Goal: Information Seeking & Learning: Learn about a topic

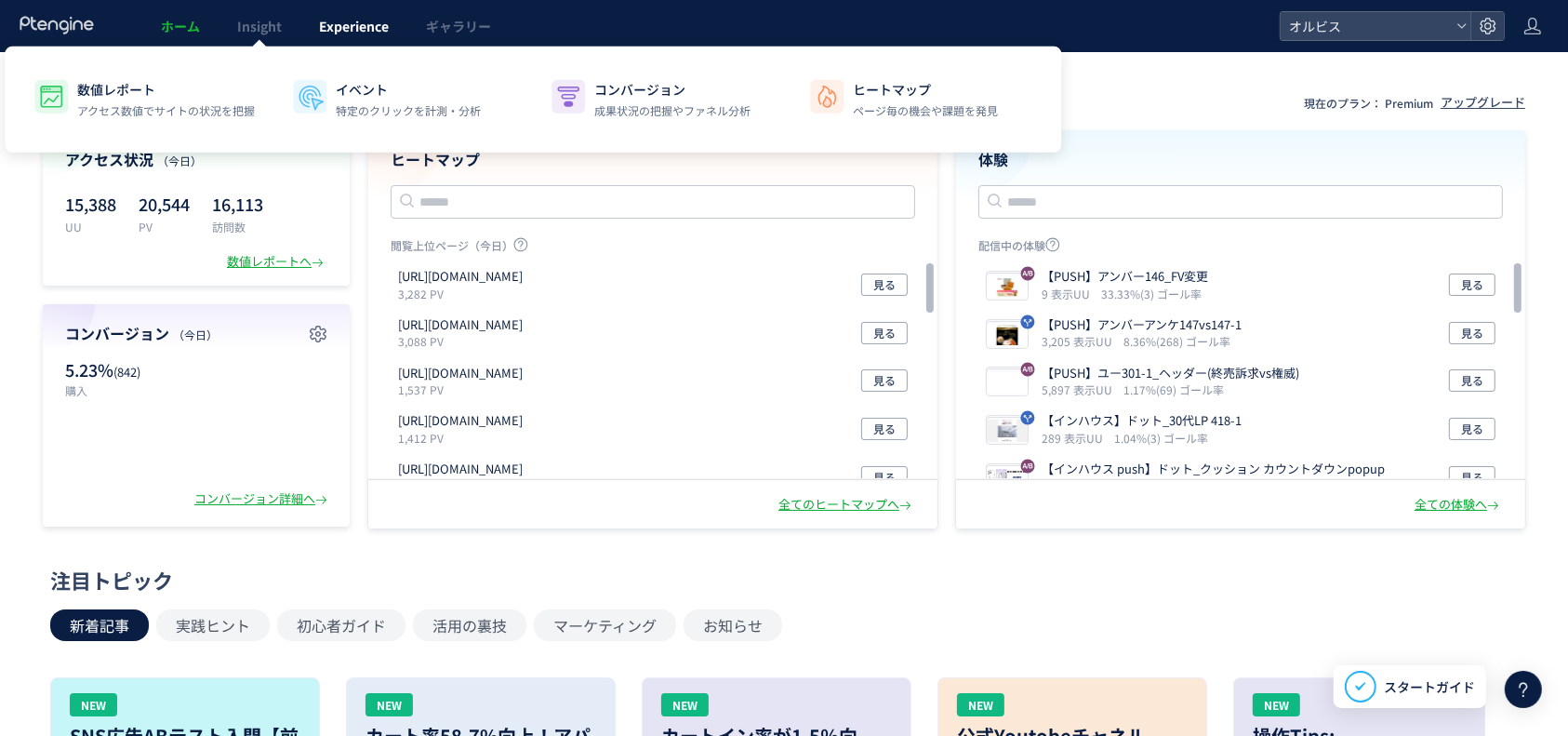
click at [334, 26] on span "Experience" at bounding box center [353, 25] width 69 height 19
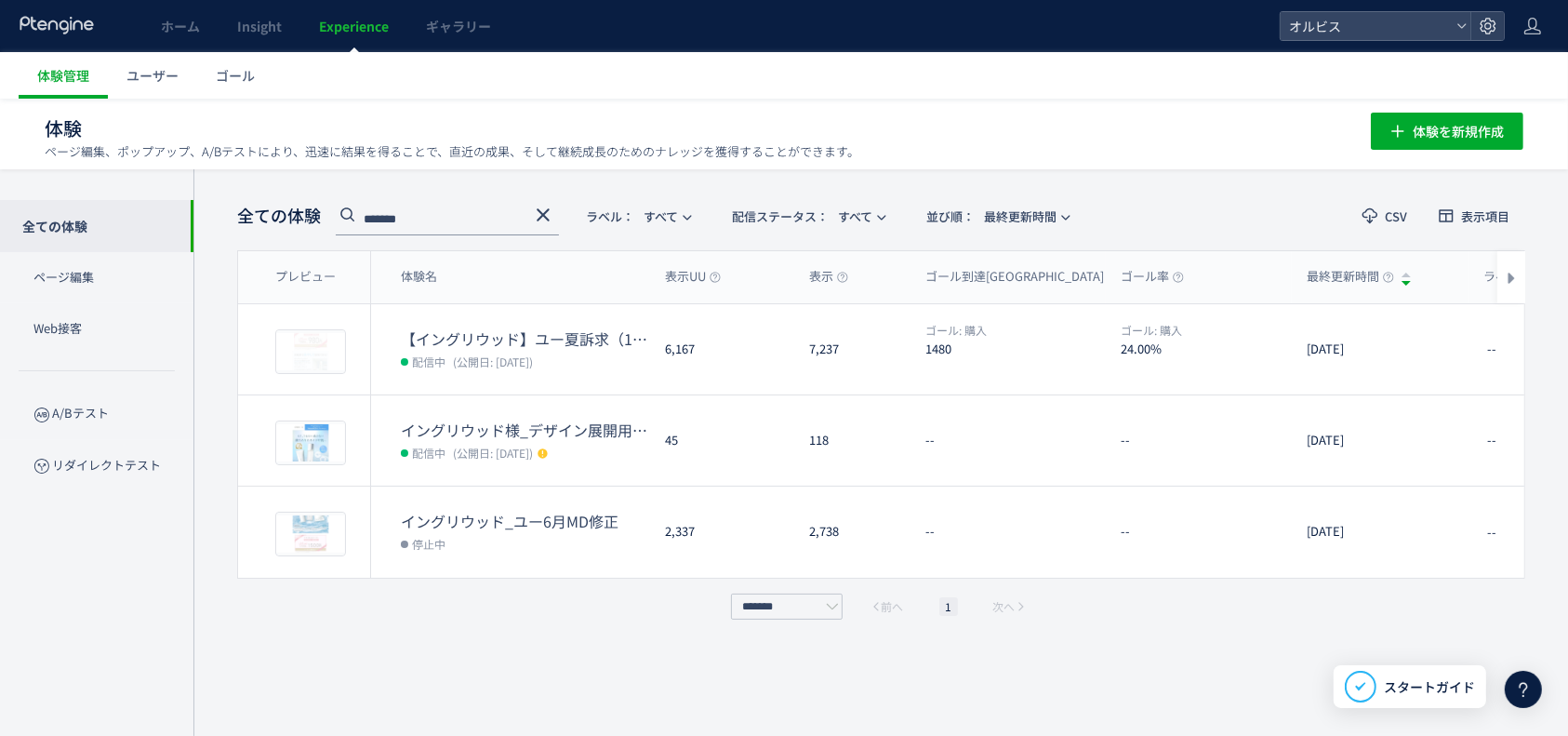
click at [545, 212] on use at bounding box center [543, 214] width 13 height 13
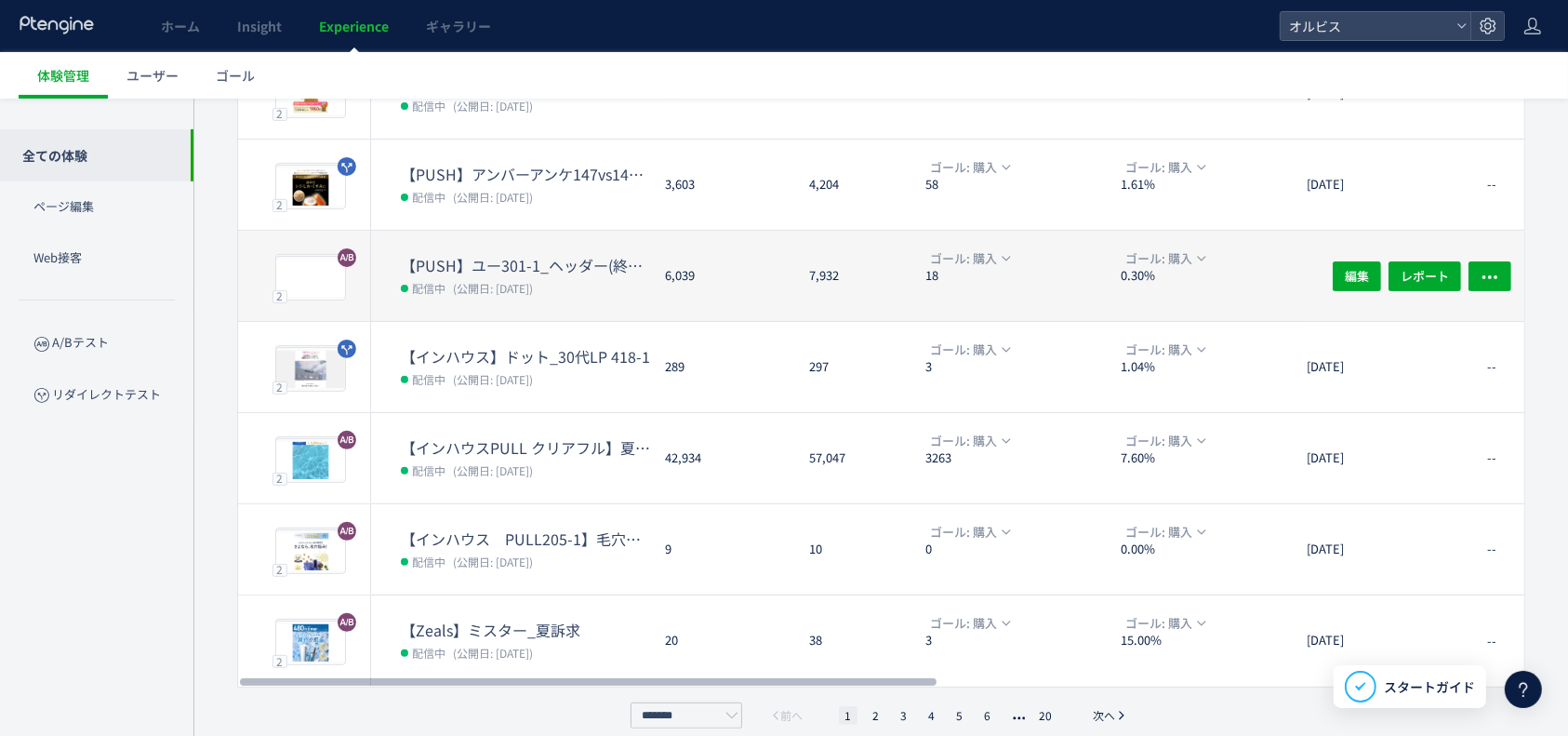
scroll to position [548, 0]
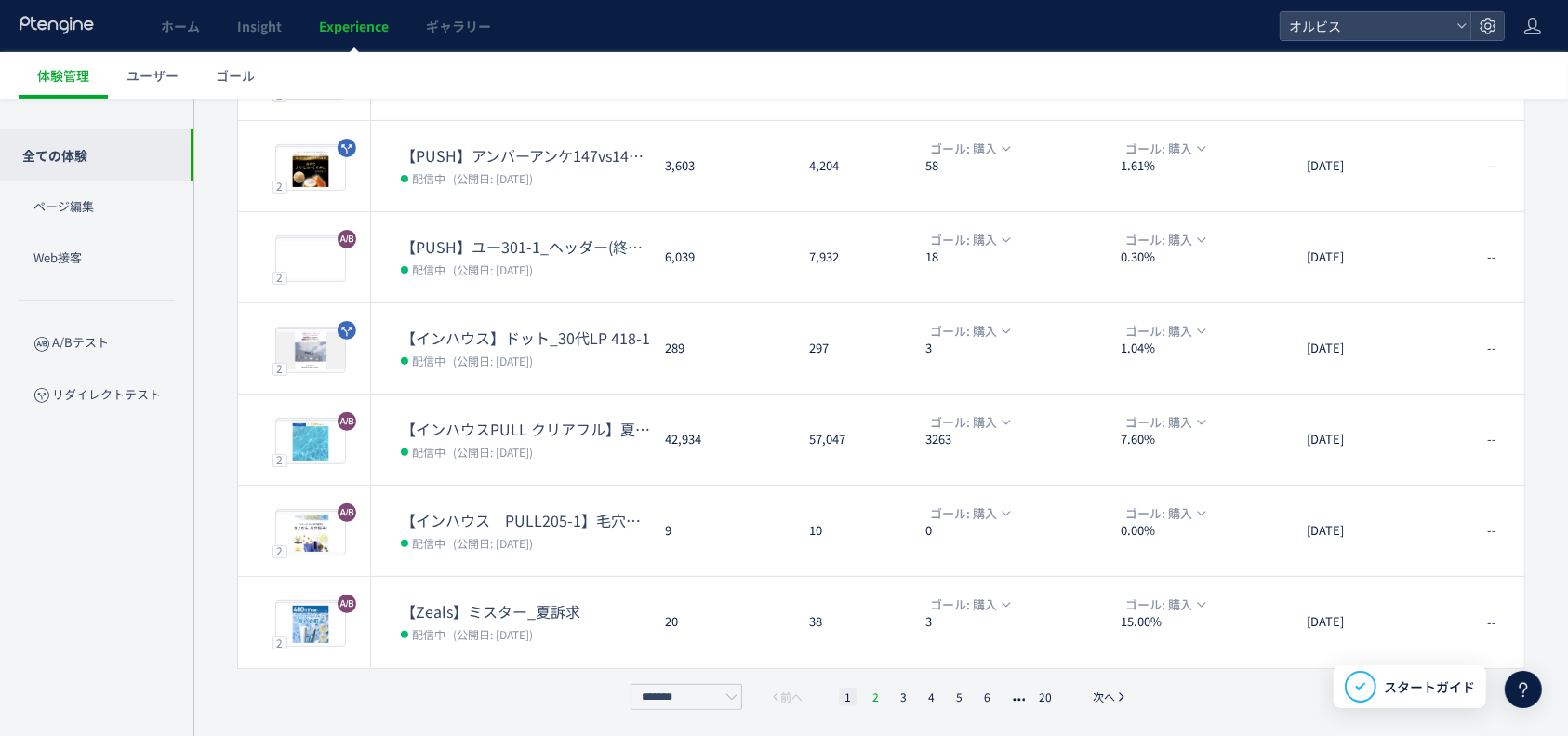
click at [895, 689] on li "2" at bounding box center [904, 697] width 19 height 19
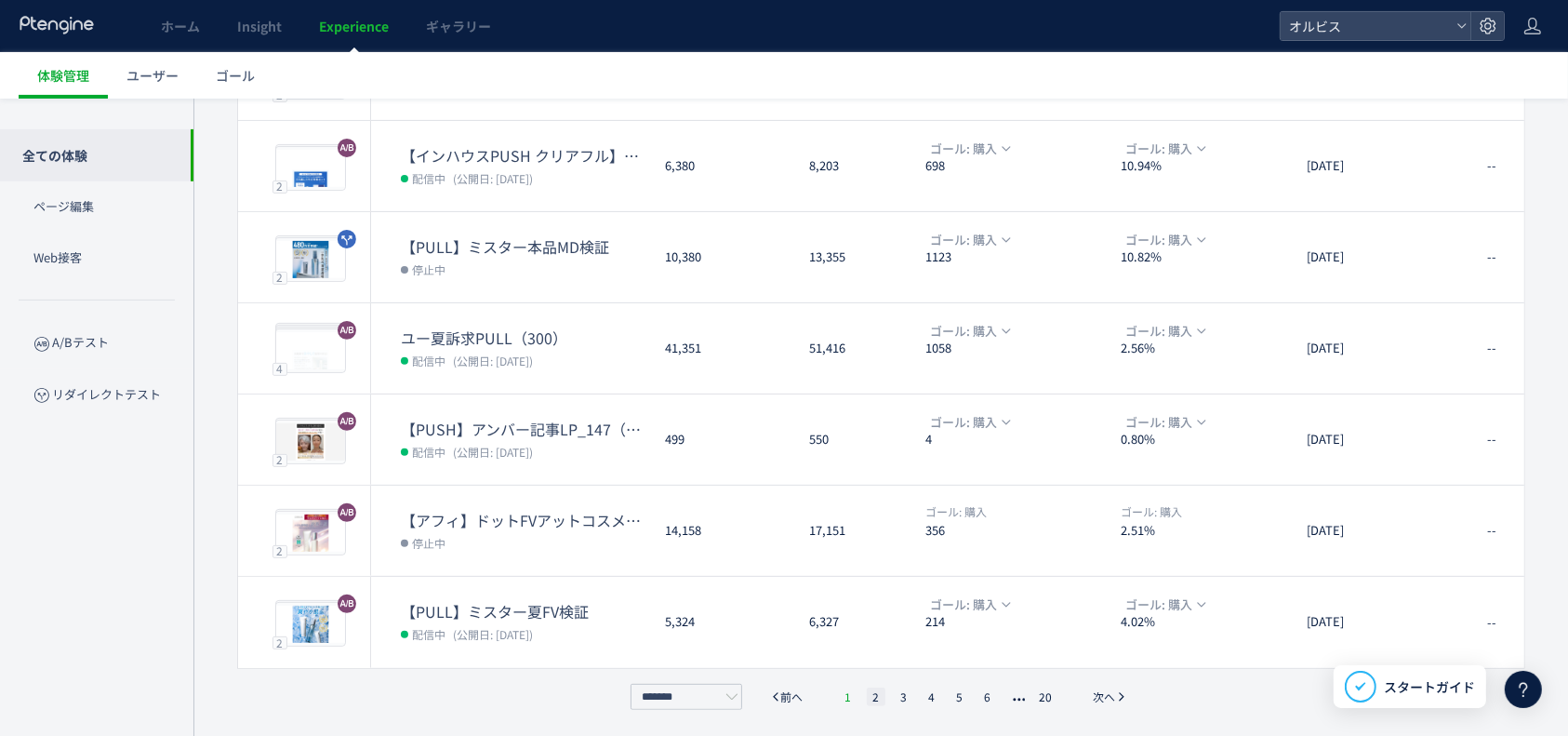
click at [840, 688] on li "1" at bounding box center [848, 697] width 19 height 19
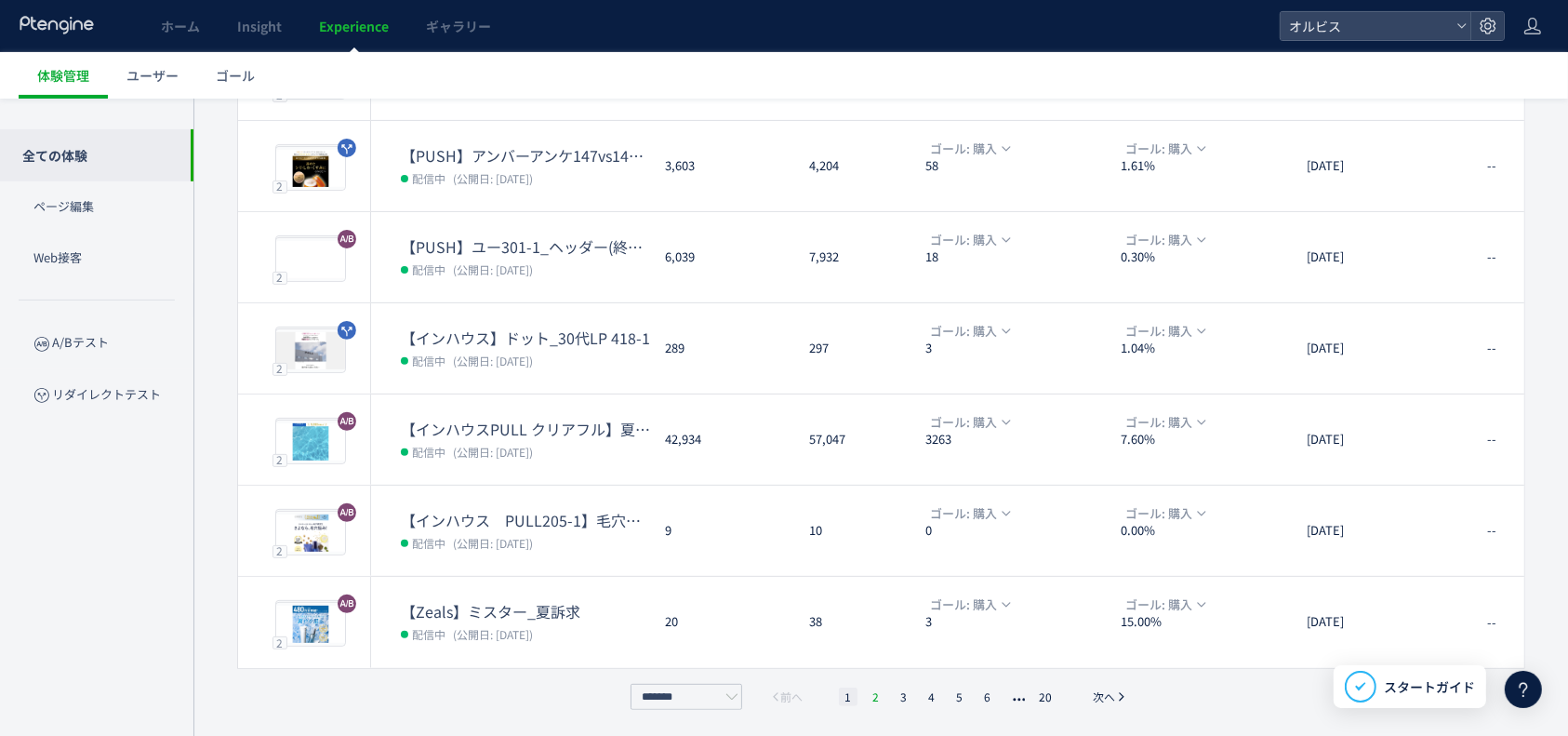
click at [895, 689] on li "2" at bounding box center [904, 697] width 19 height 19
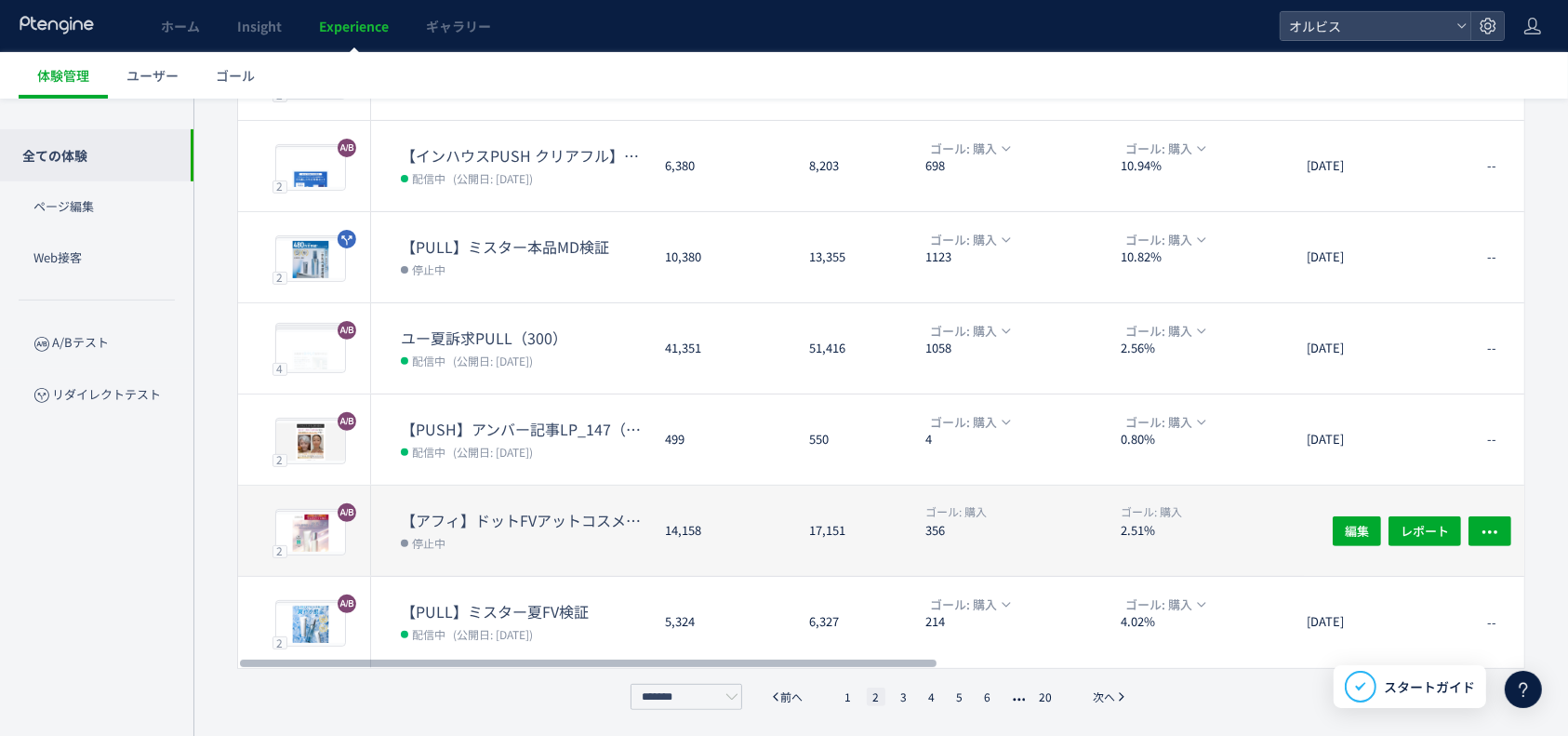
click at [765, 495] on div "14,158" at bounding box center [722, 530] width 144 height 90
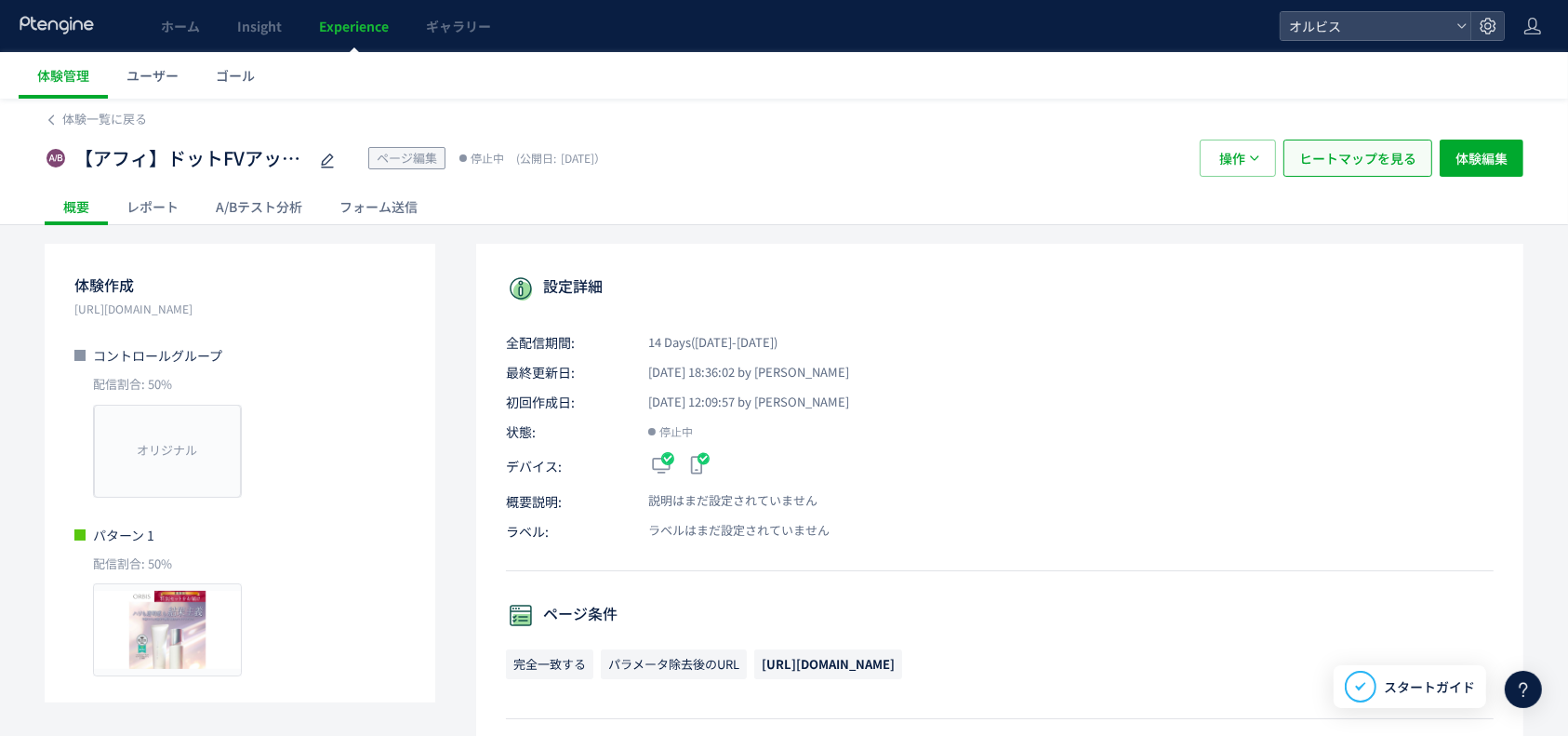
click at [1295, 168] on button "ヒートマップを見る" at bounding box center [1358, 159] width 149 height 37
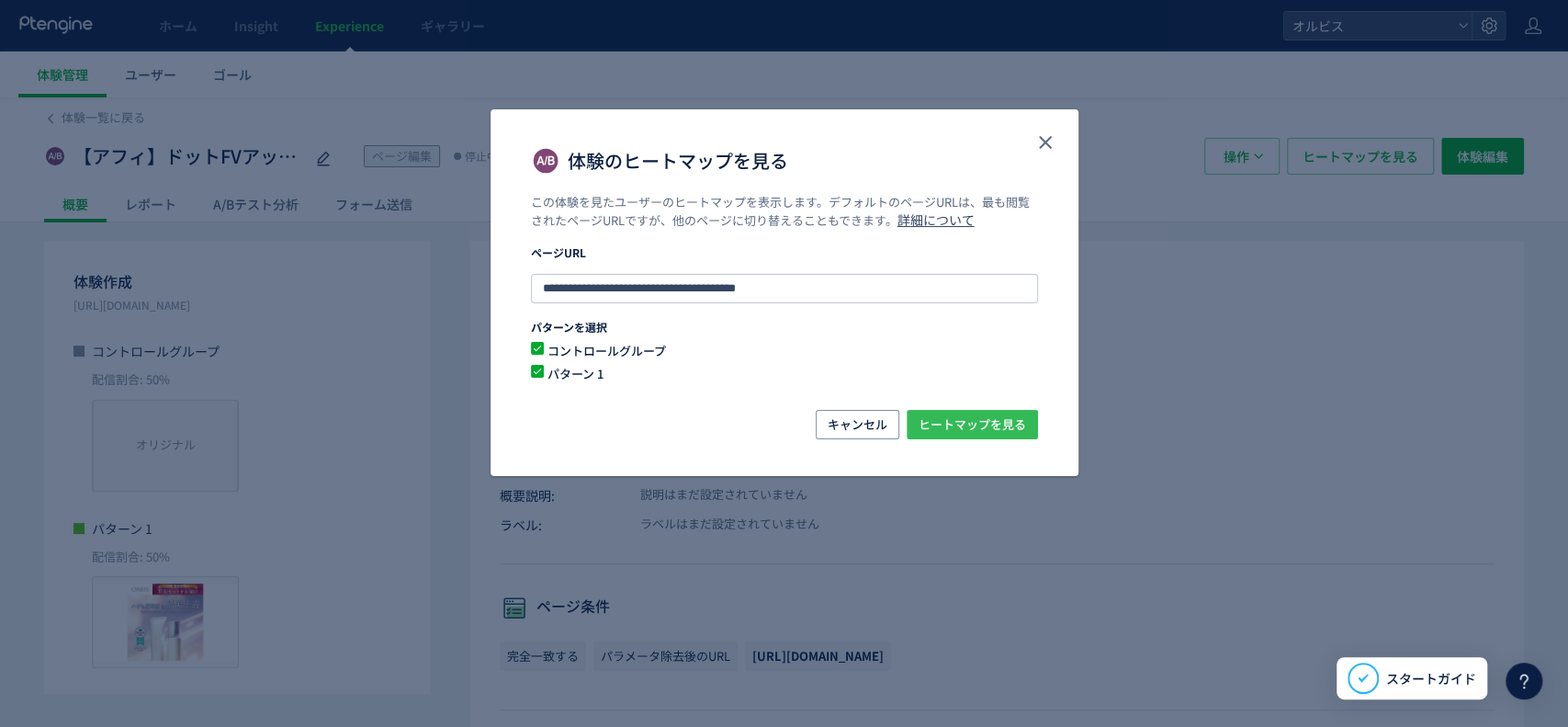
click at [978, 417] on span "ヒートマップを見る" at bounding box center [972, 424] width 107 height 29
click at [1053, 140] on icon "close" at bounding box center [1045, 142] width 22 height 22
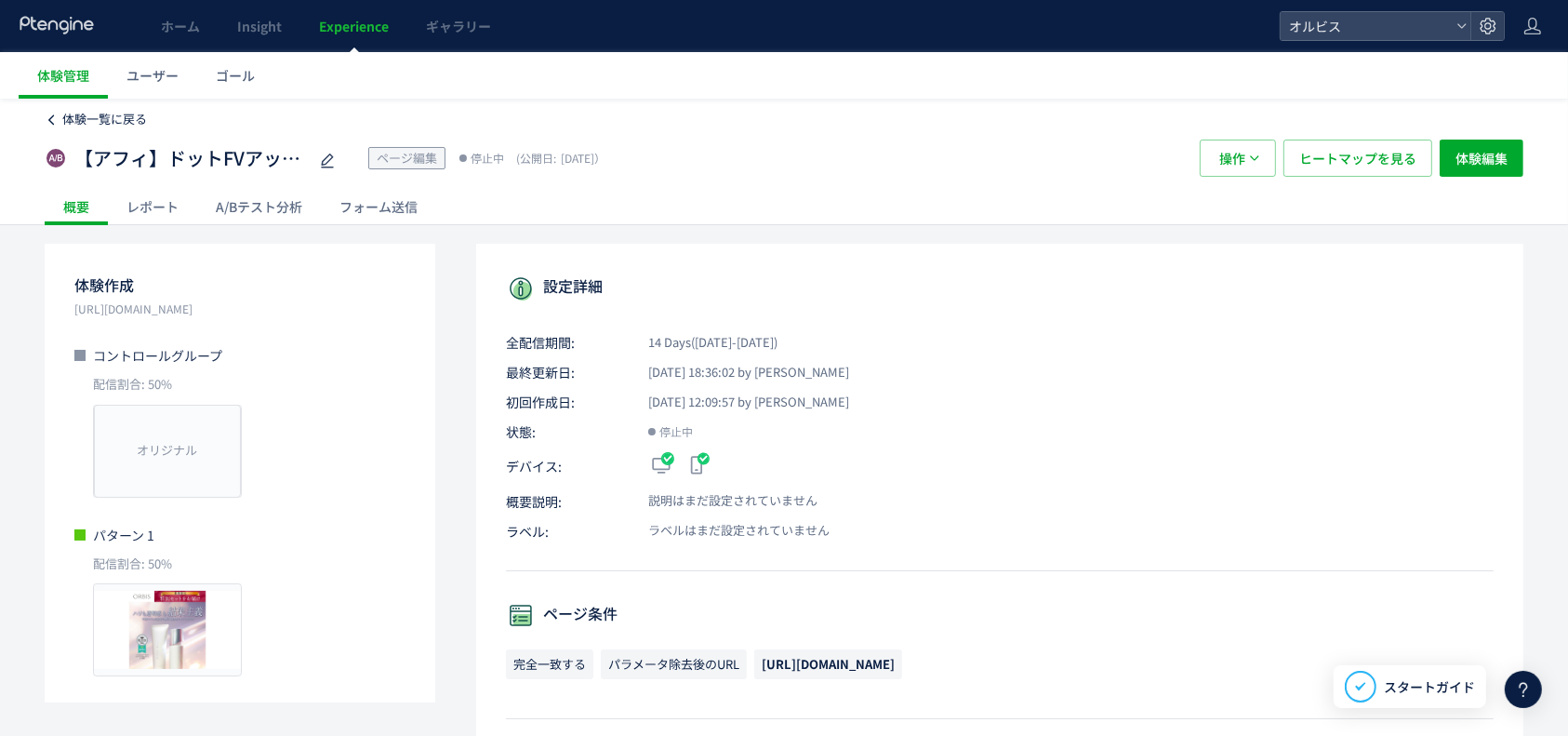
click at [77, 115] on span "体験一覧に戻る" at bounding box center [105, 118] width 85 height 18
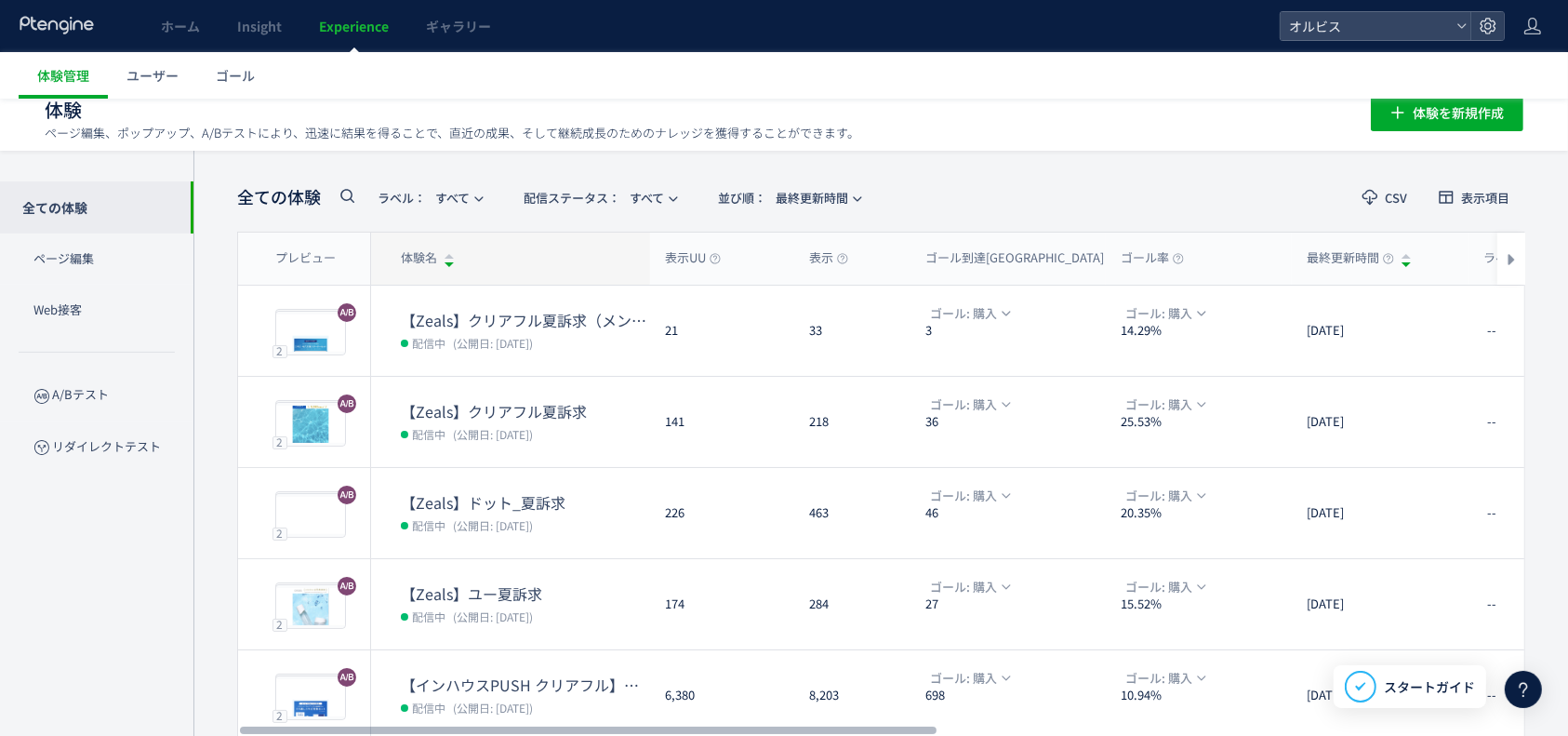
scroll to position [123, 0]
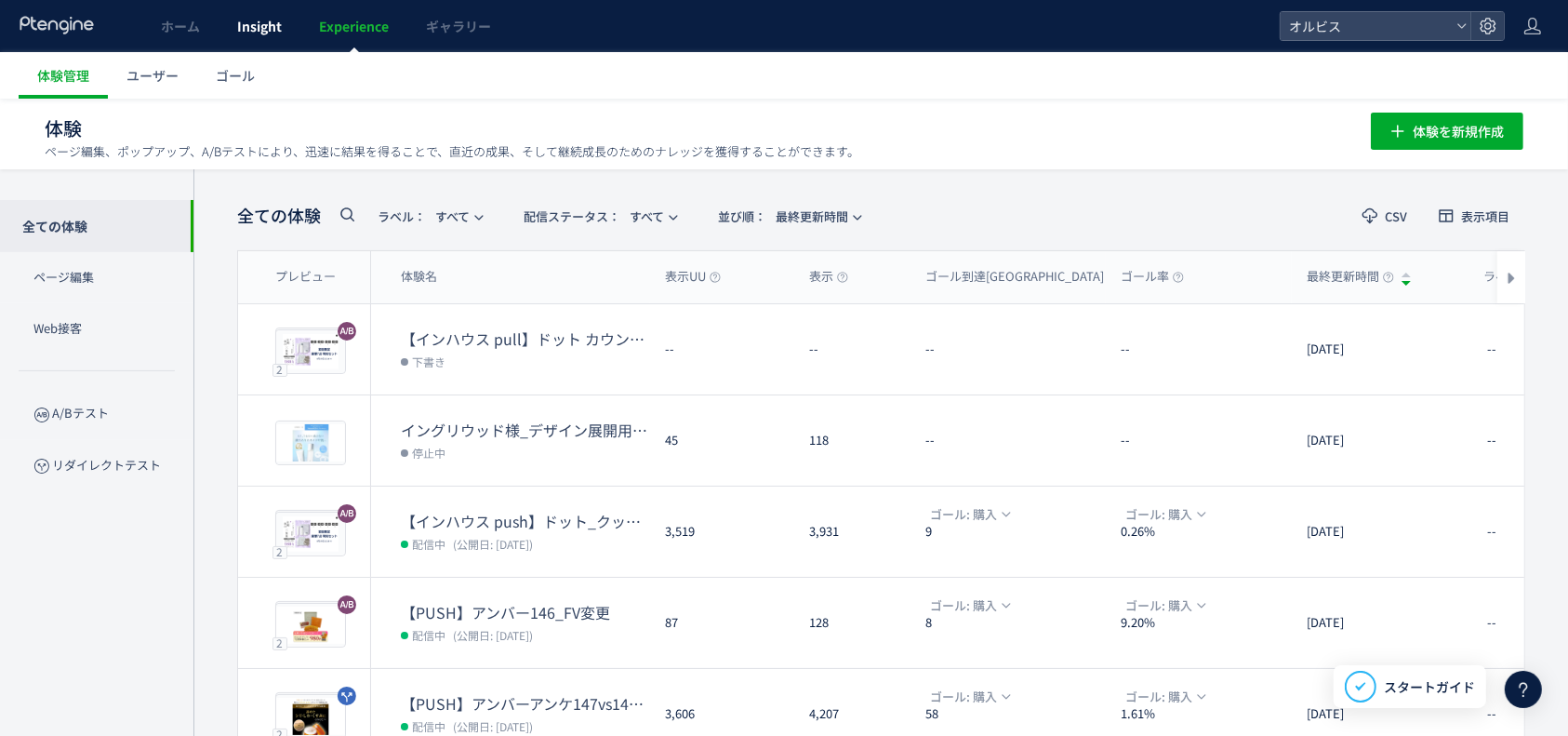
click at [252, 28] on span "Insight" at bounding box center [259, 25] width 45 height 19
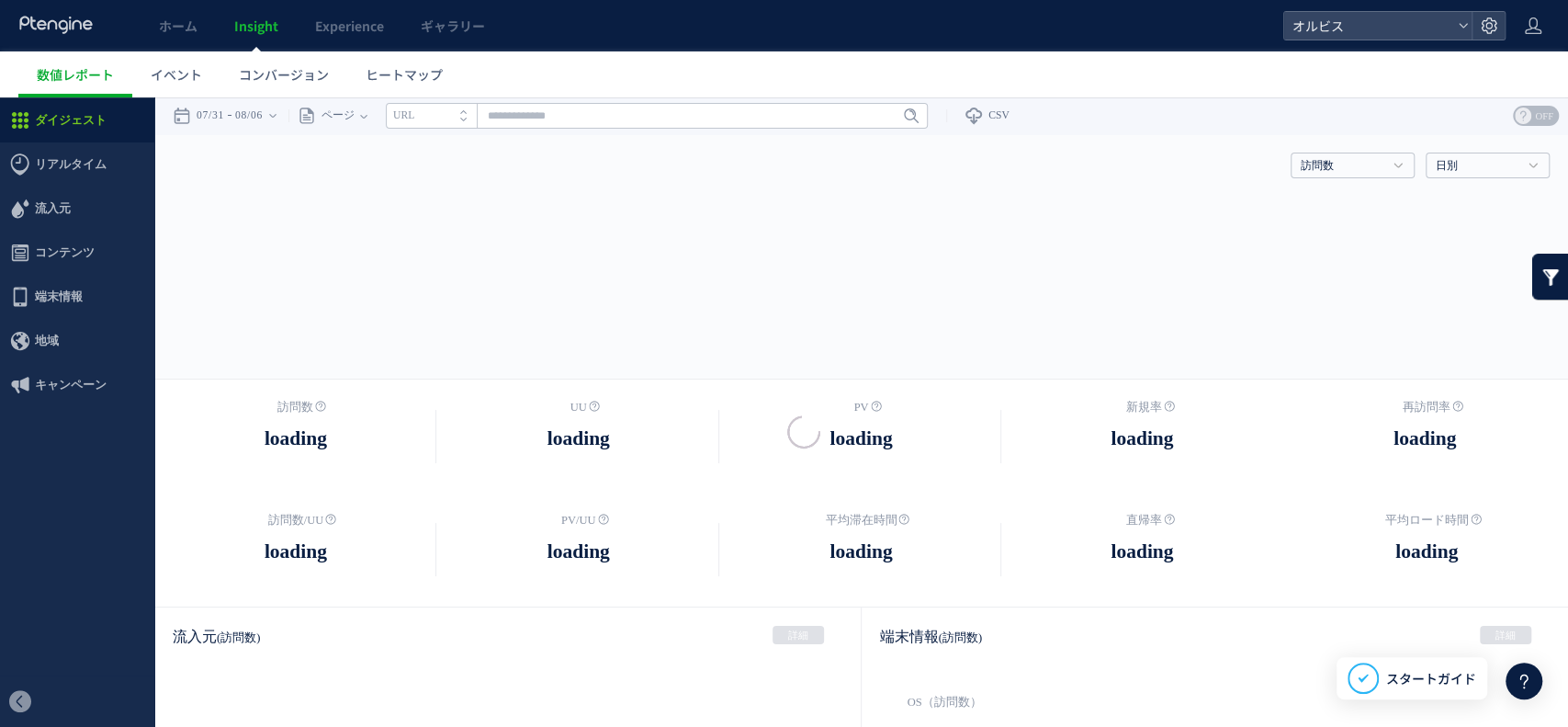
click at [426, 78] on div at bounding box center [784, 364] width 1568 height 727
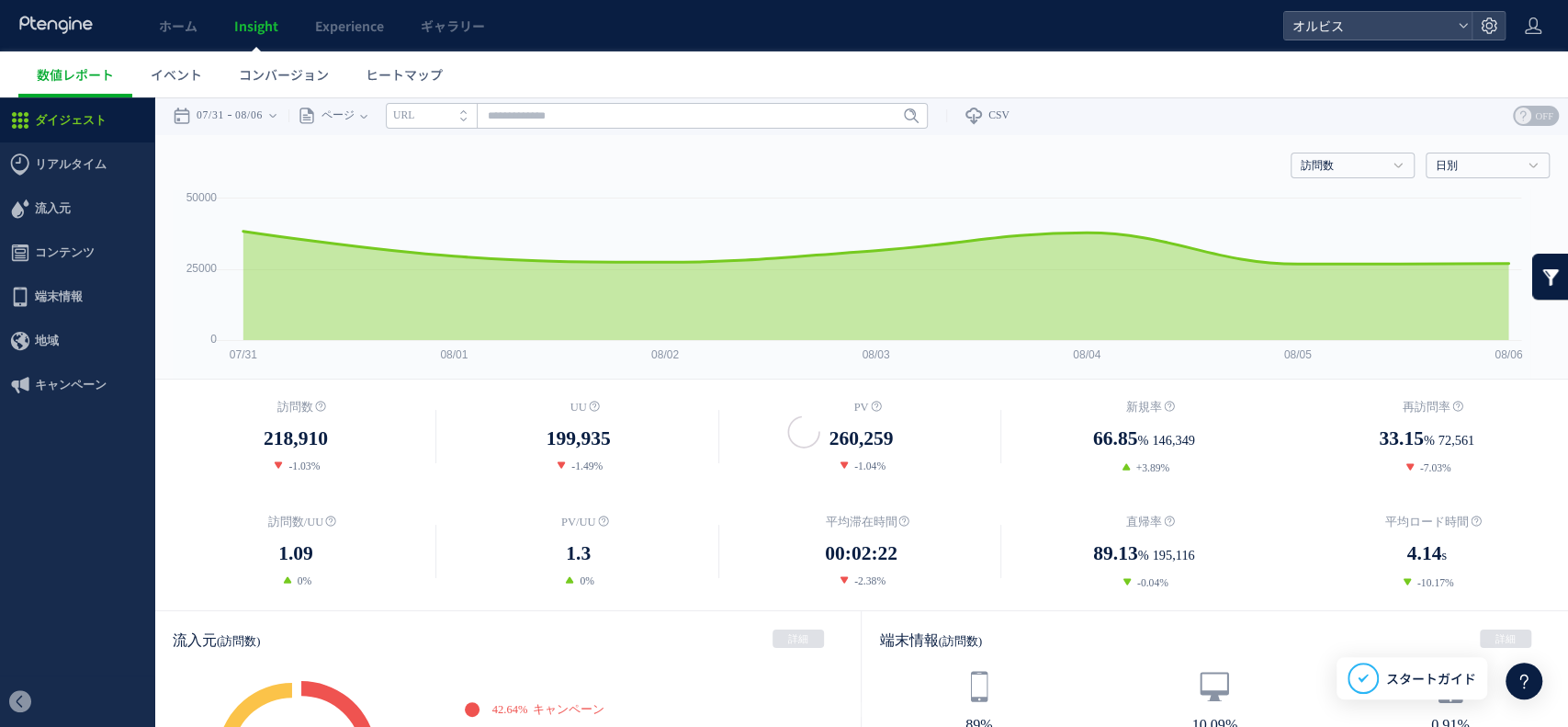
click at [614, 129] on div "ページ ページグループ パラメーター除去後 ページ ページグループ パラメーター除去後 タイトル名 URL" at bounding box center [609, 116] width 640 height 37
click at [631, 106] on input "text" at bounding box center [656, 115] width 542 height 26
type input "*"
paste input "*******"
click at [904, 122] on span "Enter" at bounding box center [905, 115] width 24 height 20
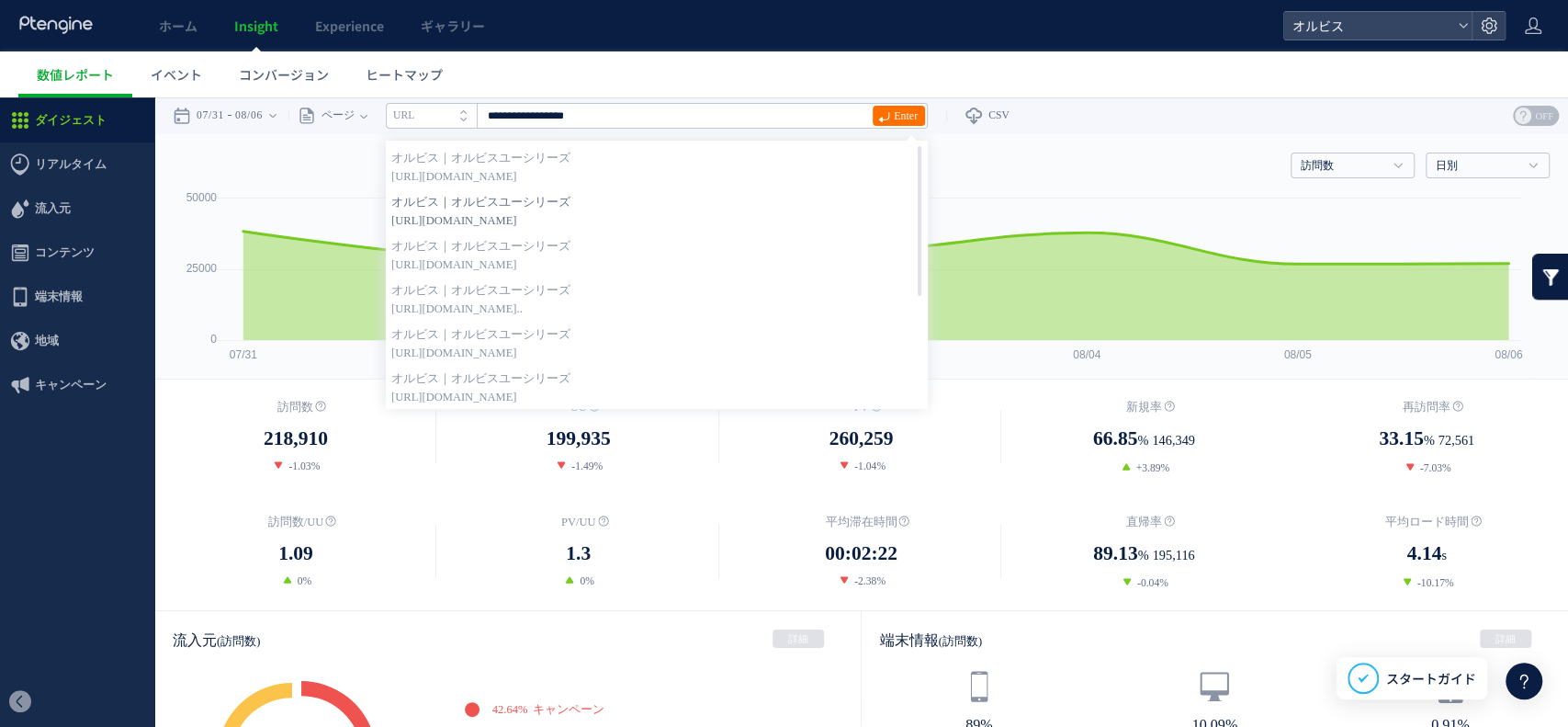
click at [661, 218] on span "[URL][DOMAIN_NAME]" at bounding box center [657, 220] width 531 height 18
type input "**********"
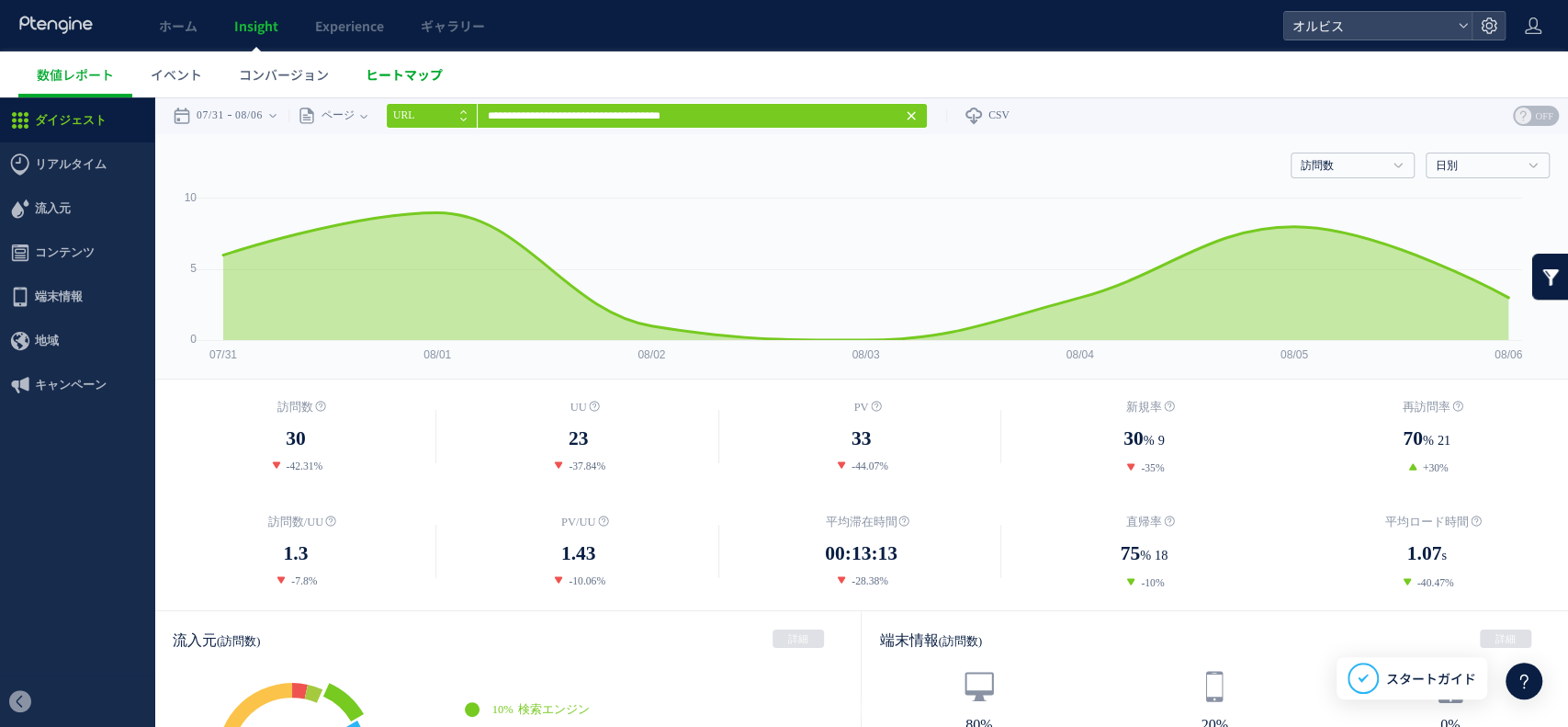
click at [442, 65] on link "ヒートマップ" at bounding box center [404, 74] width 114 height 46
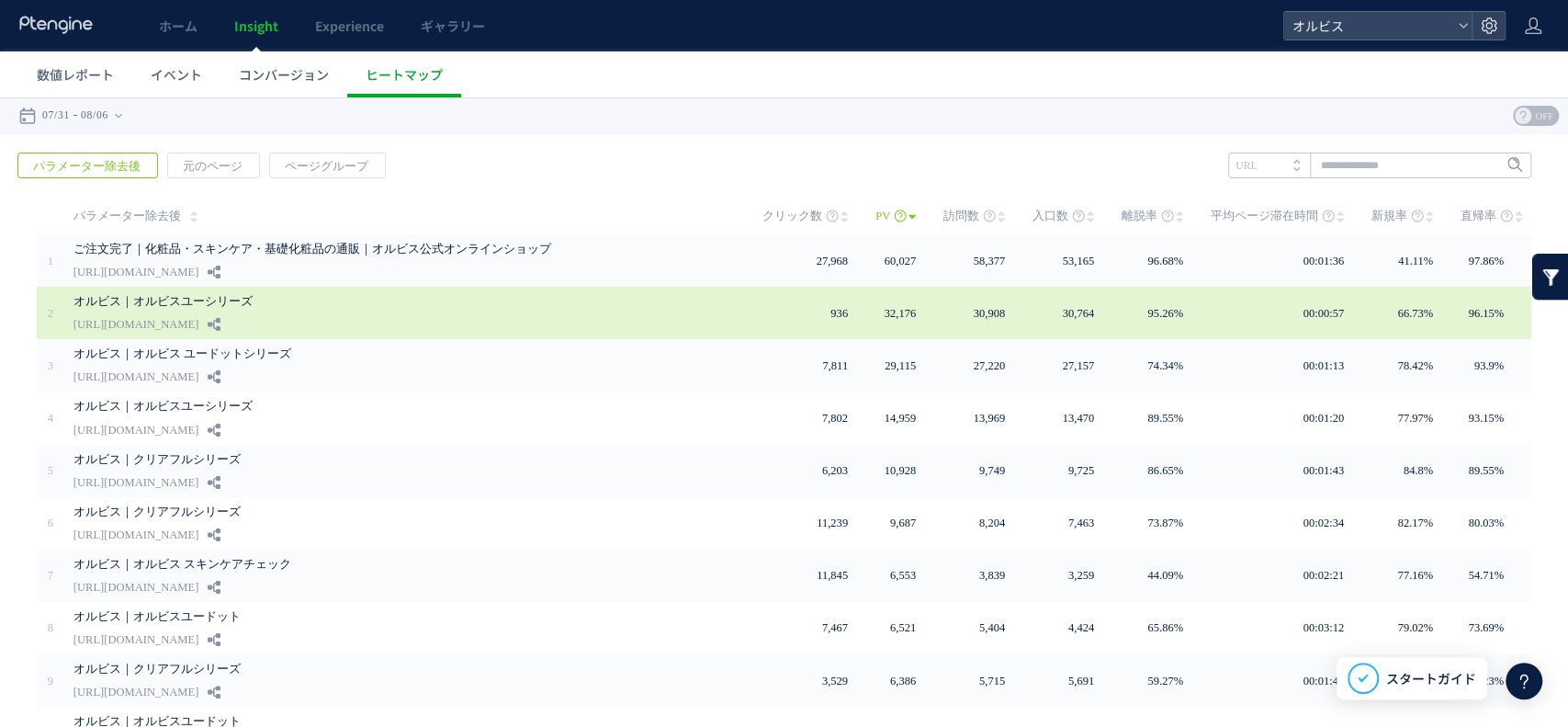
click at [356, 316] on div "オルビス｜オルビスユーシリーズ [URL][DOMAIN_NAME]" at bounding box center [405, 313] width 663 height 52
click at [220, 322] on icon at bounding box center [214, 324] width 13 height 13
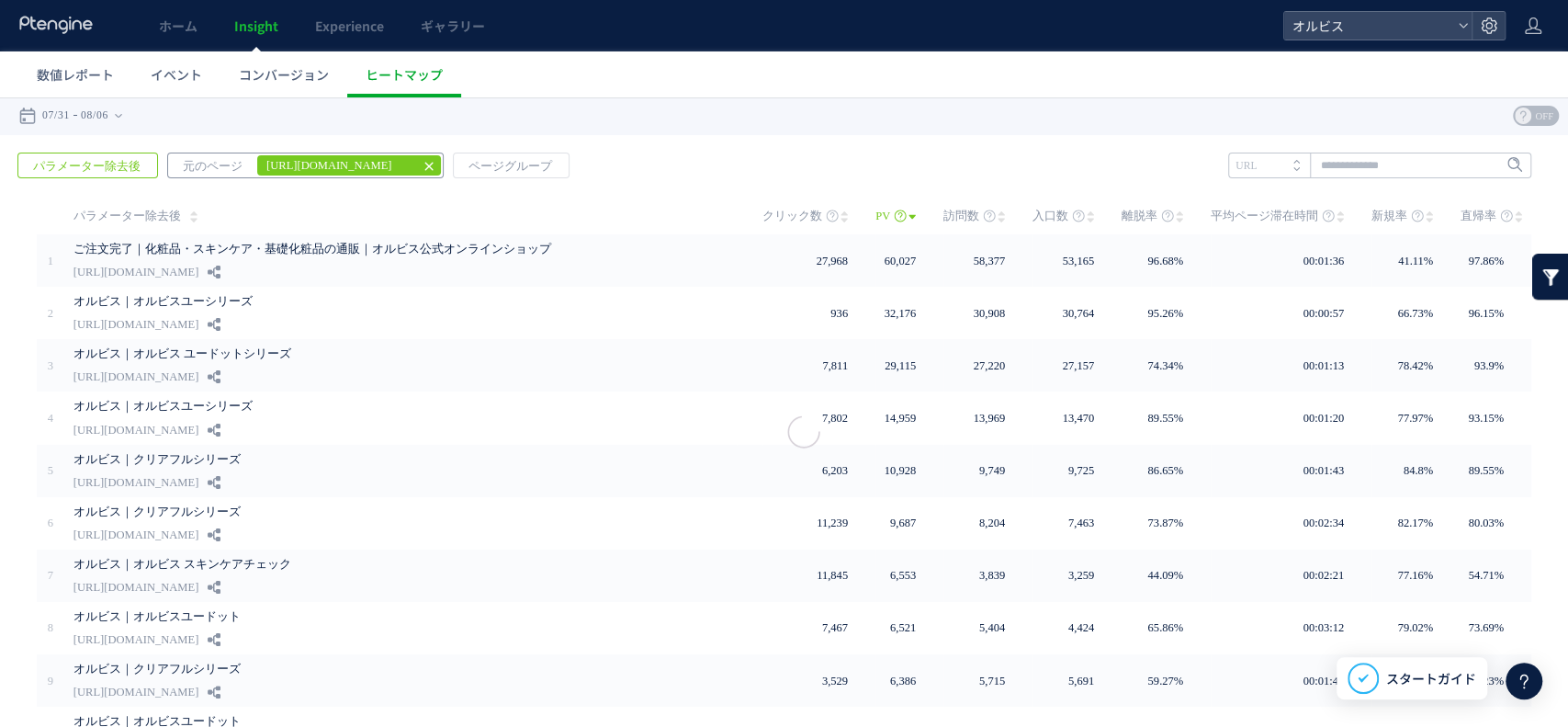
click at [360, 163] on em "[URL][DOMAIN_NAME]" at bounding box center [335, 166] width 157 height 21
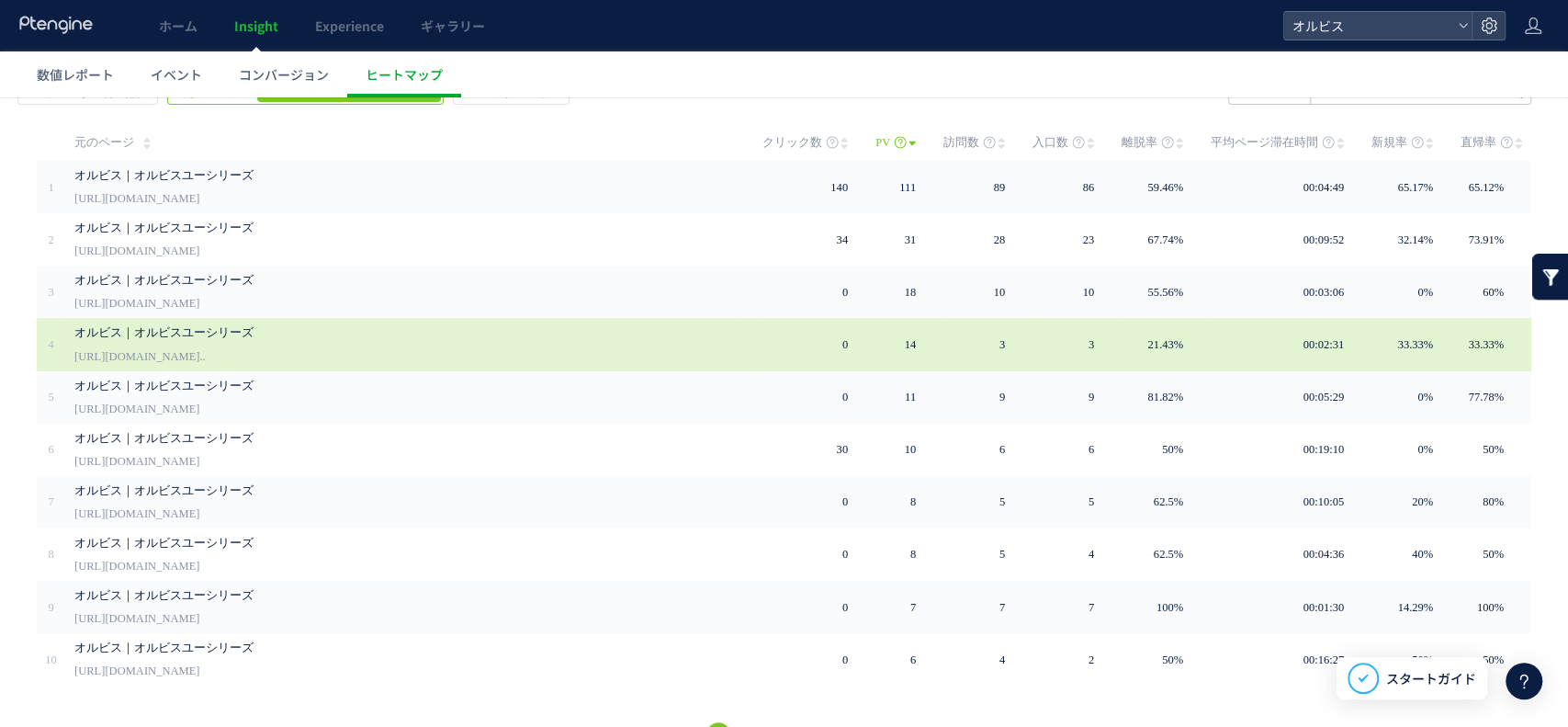
scroll to position [110, 0]
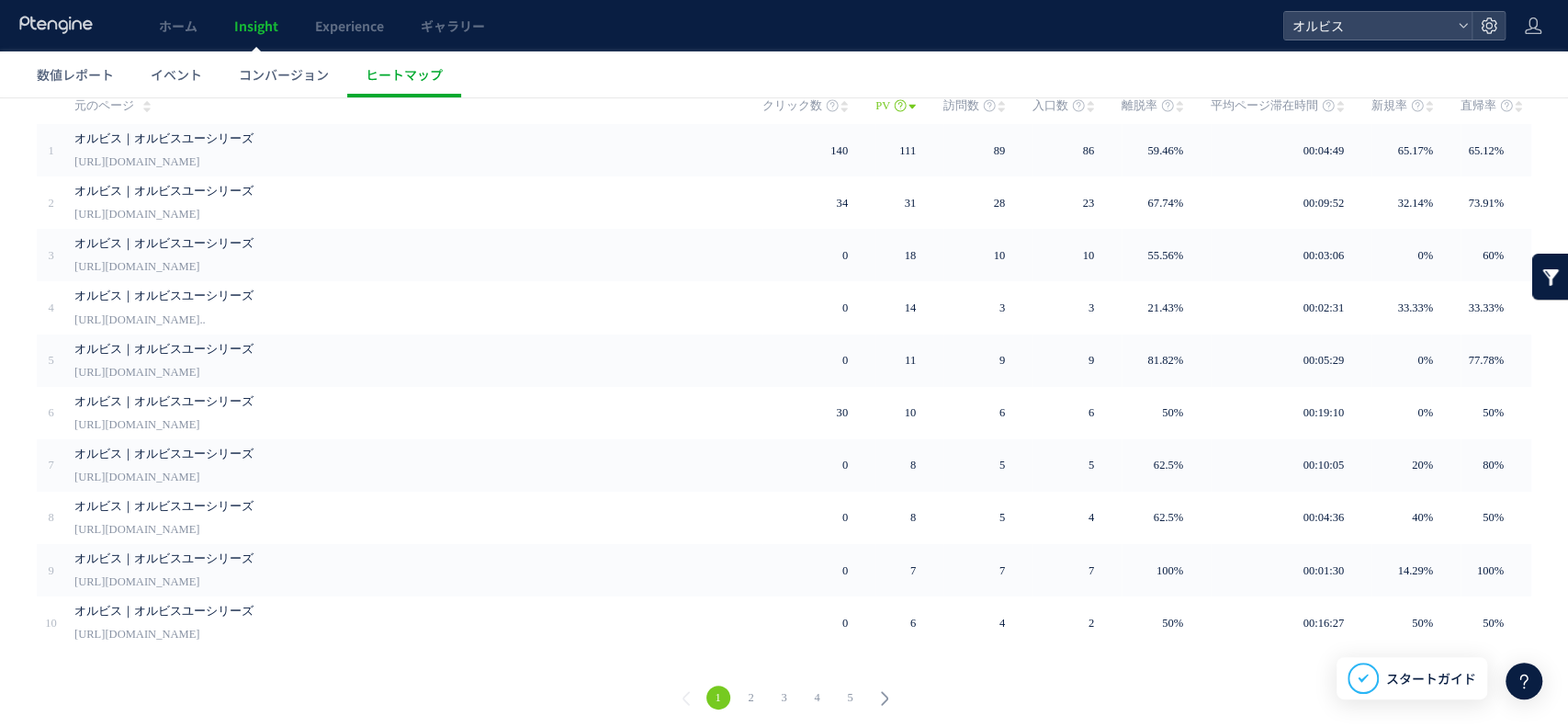
click at [740, 696] on link "2" at bounding box center [751, 697] width 24 height 24
click at [708, 685] on link "1" at bounding box center [718, 697] width 24 height 24
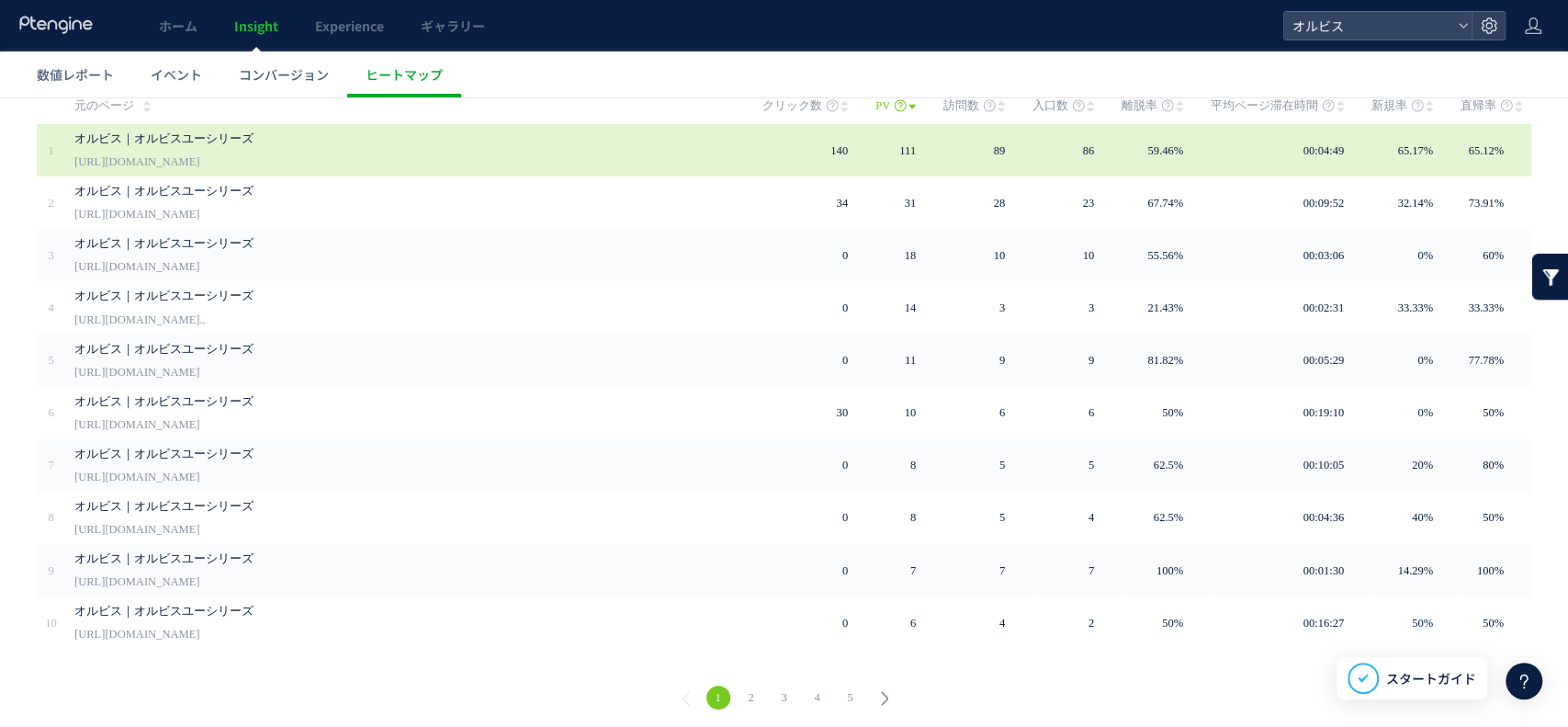
click at [199, 151] on link "[URL][DOMAIN_NAME]" at bounding box center [136, 161] width 125 height 22
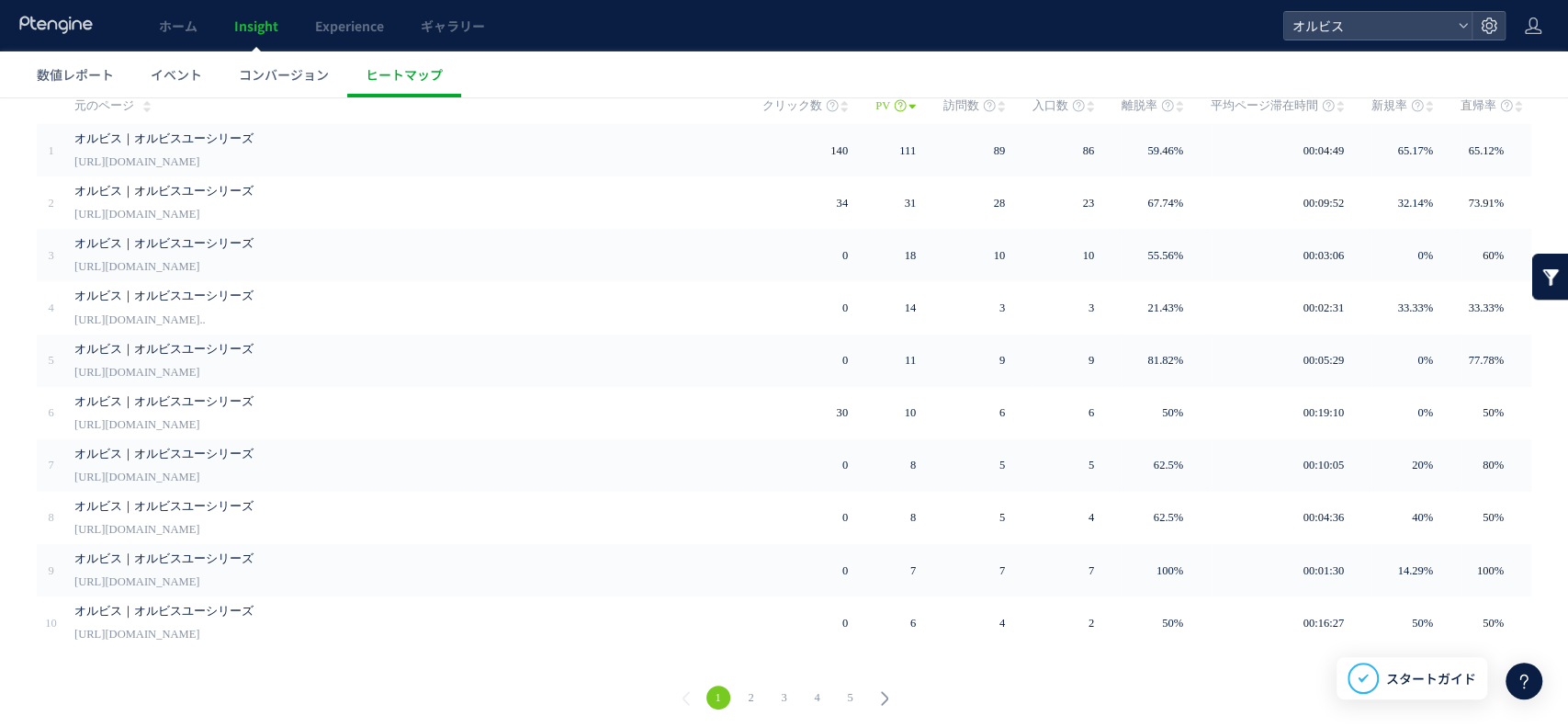
click at [739, 691] on link "2" at bounding box center [751, 697] width 24 height 24
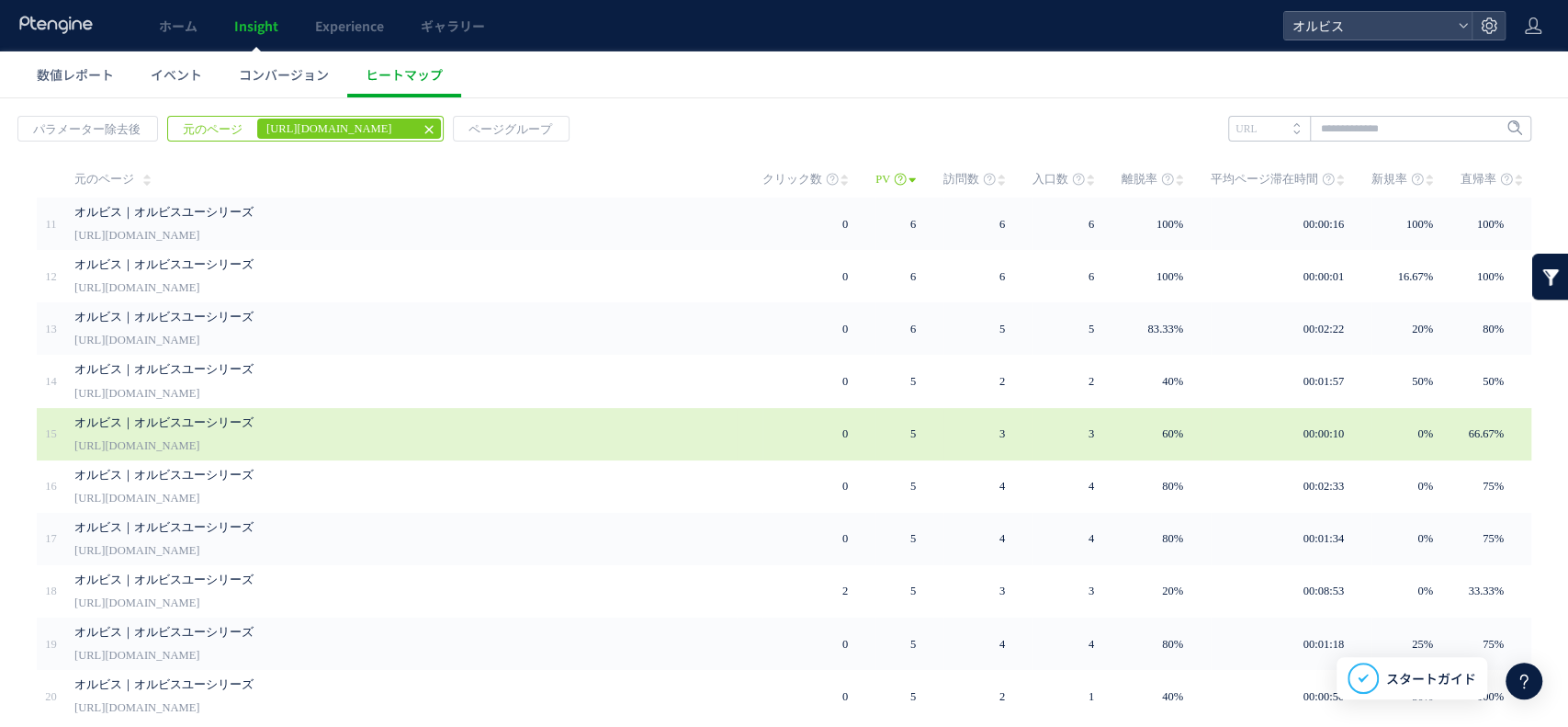
scroll to position [0, 0]
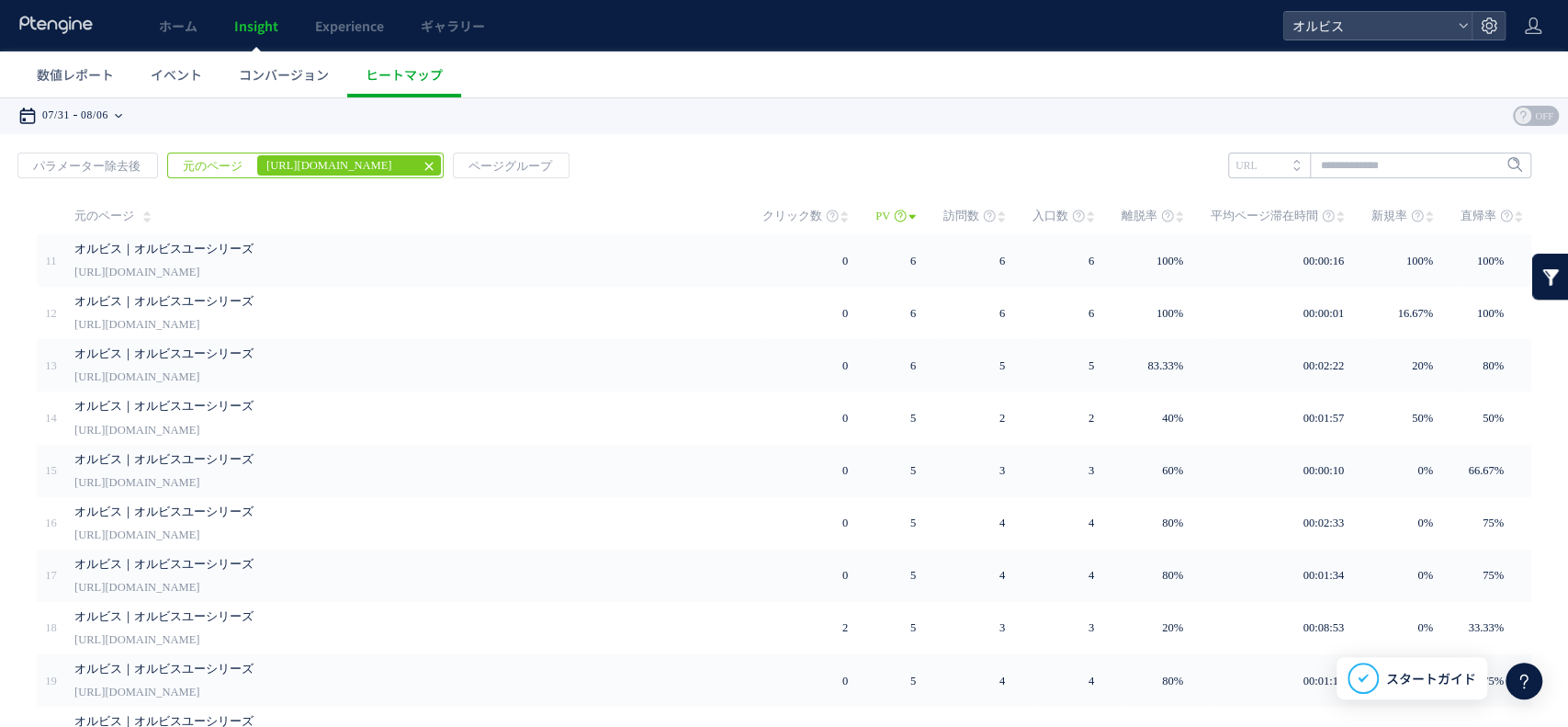
click at [70, 118] on time "07/31" at bounding box center [56, 116] width 28 height 37
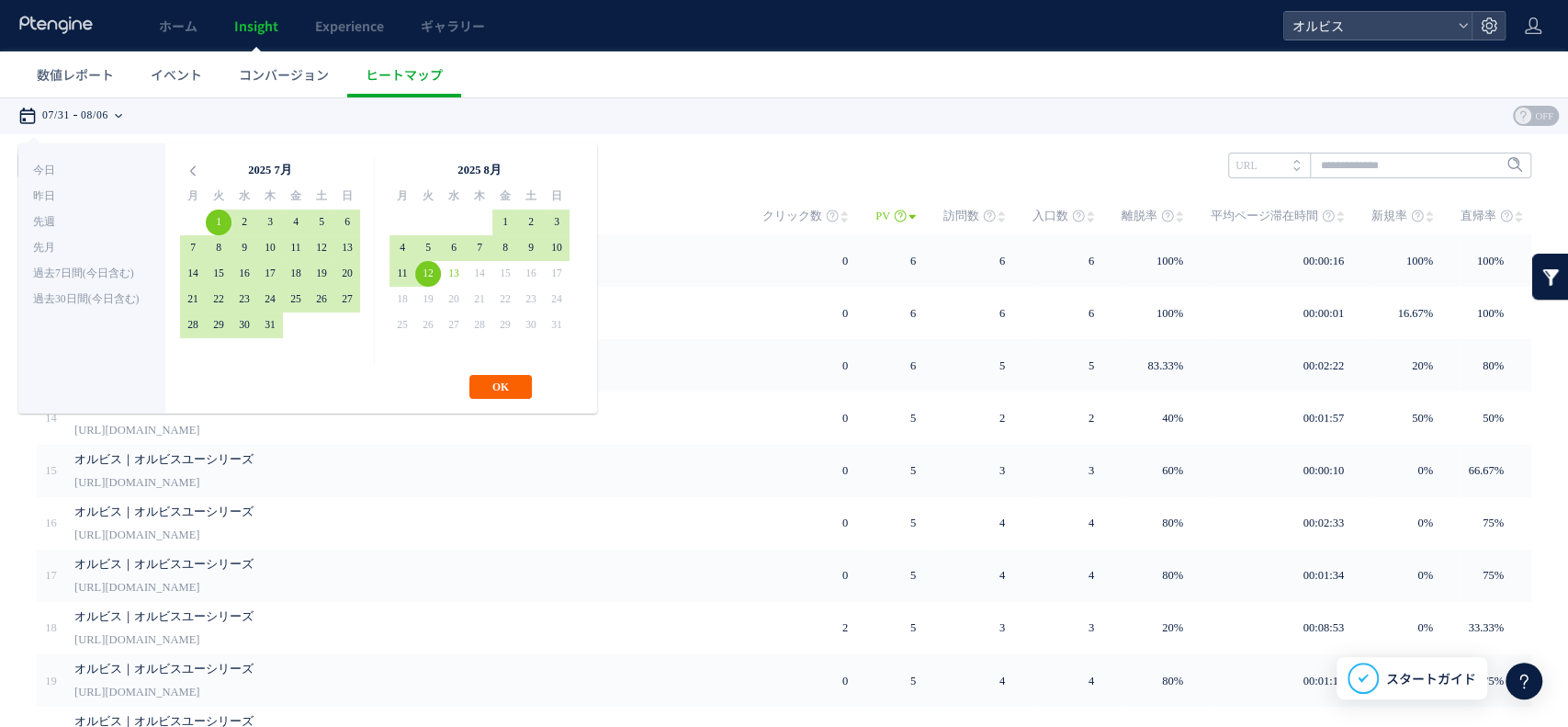
click at [475, 382] on button "OK" at bounding box center [500, 387] width 63 height 24
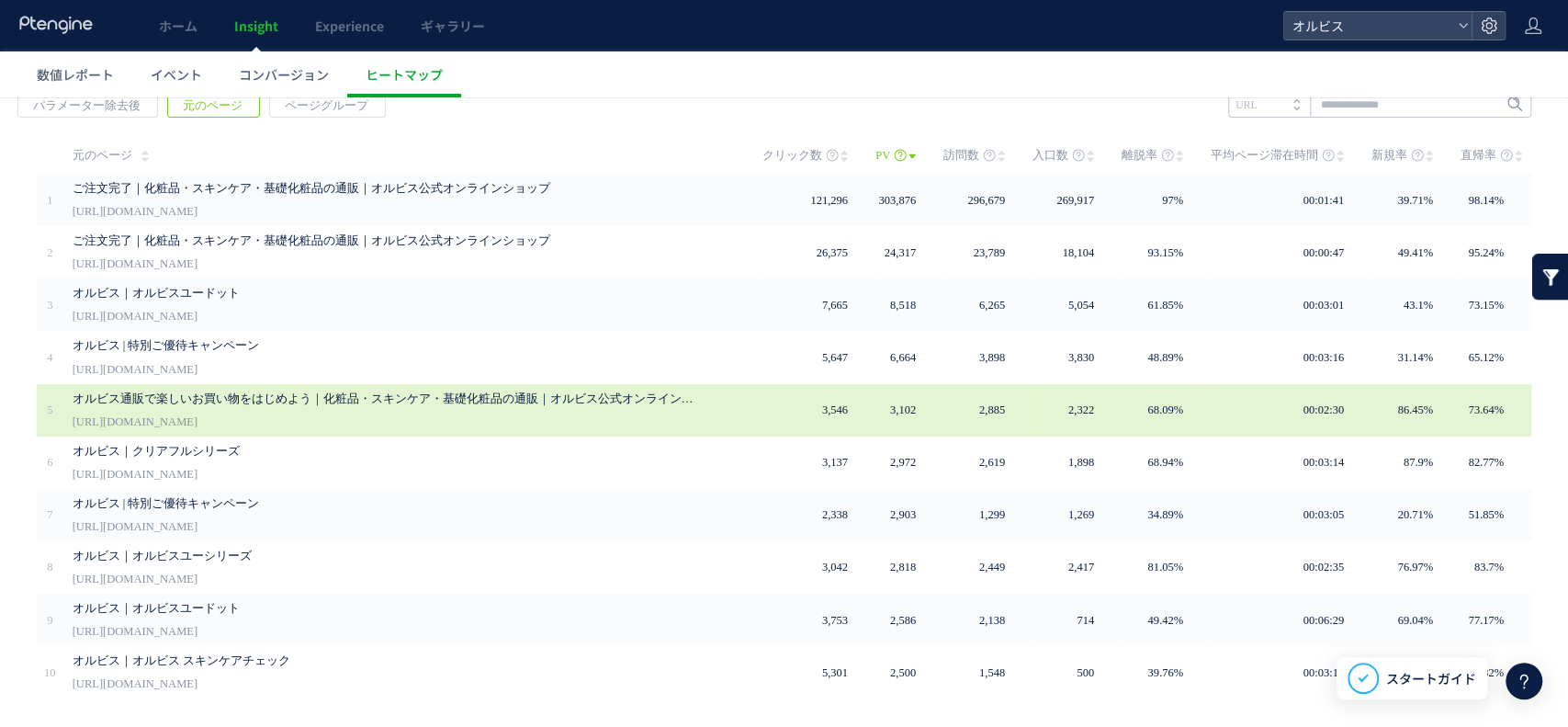
scroll to position [110, 0]
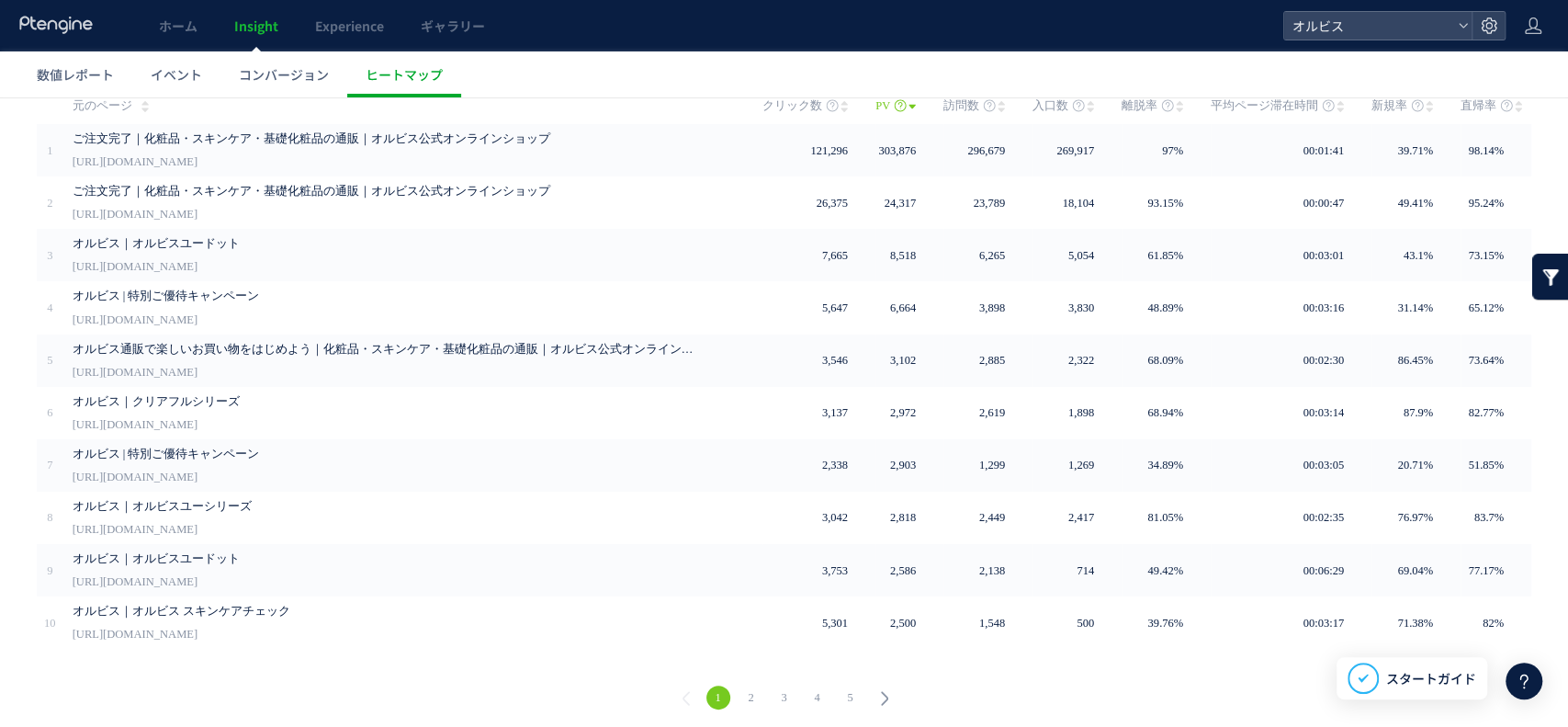
click at [739, 685] on link "2" at bounding box center [751, 697] width 24 height 24
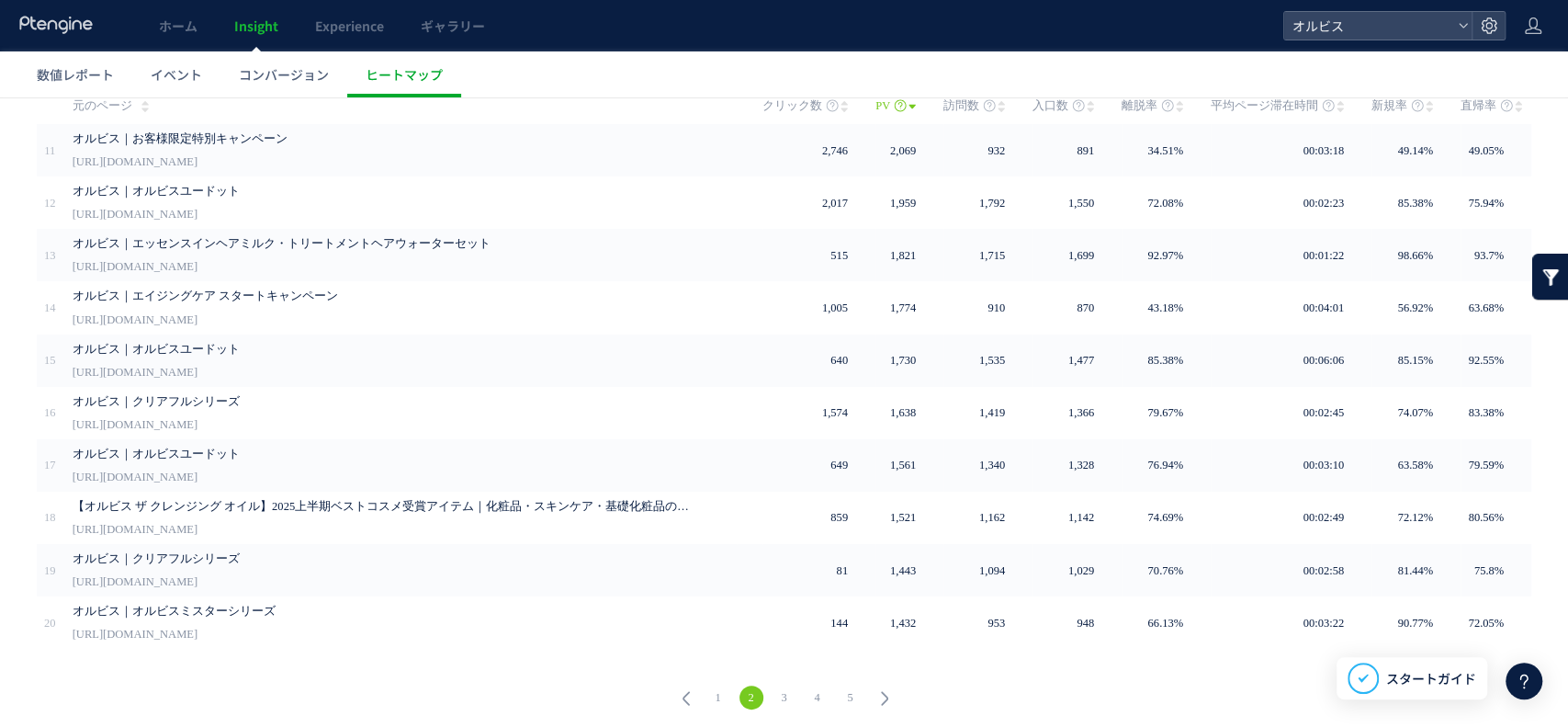
click at [779, 685] on link "3" at bounding box center [784, 697] width 24 height 24
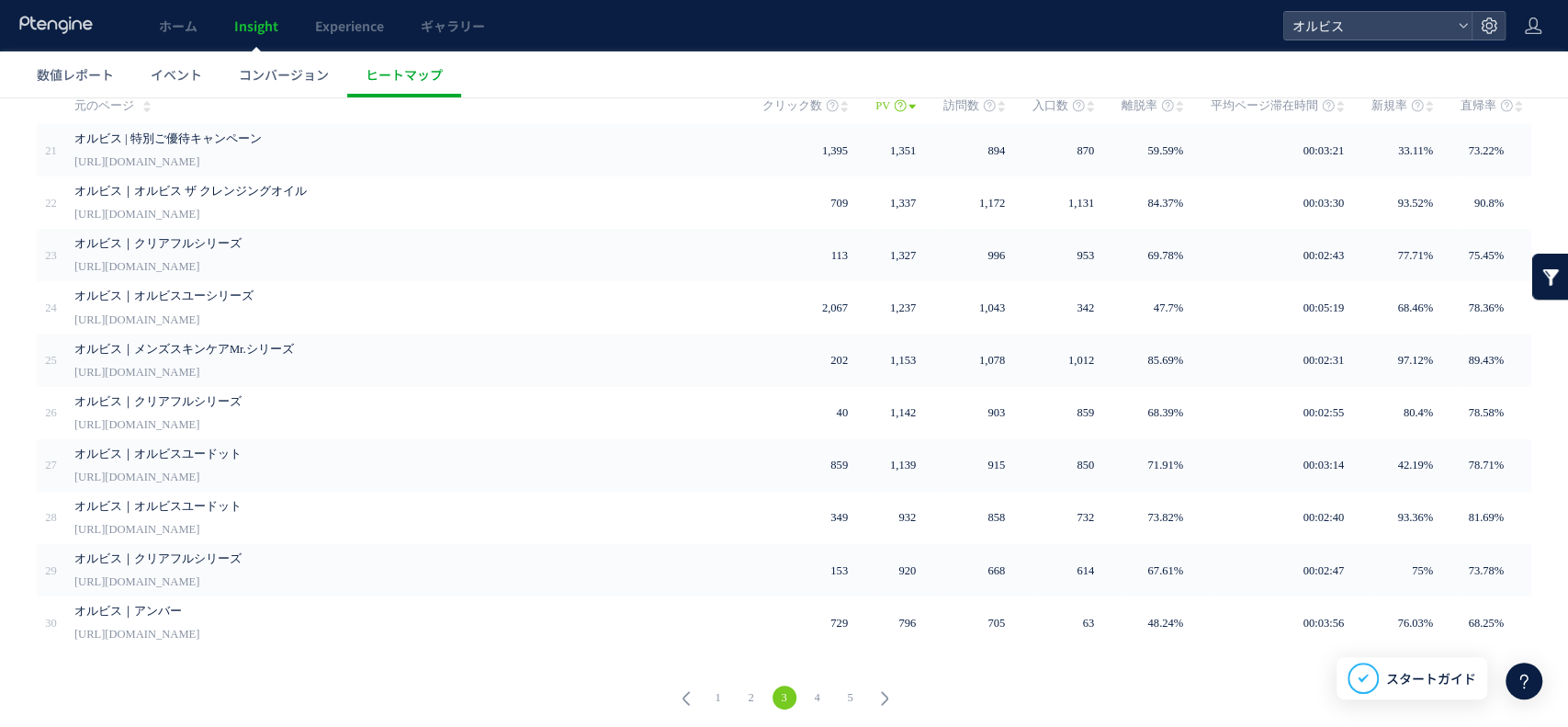
click at [816, 689] on link "4" at bounding box center [817, 697] width 24 height 24
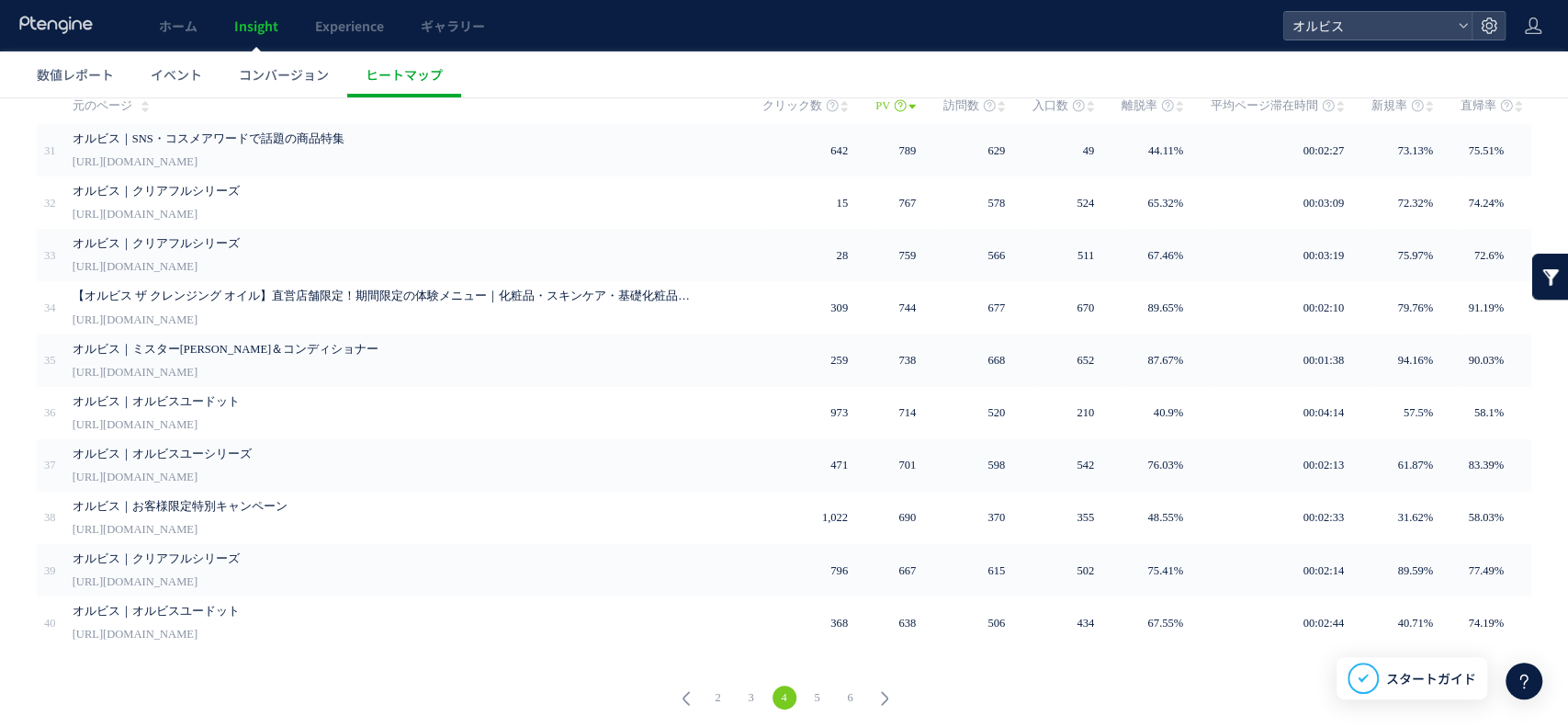
click at [806, 690] on link "5" at bounding box center [817, 697] width 24 height 24
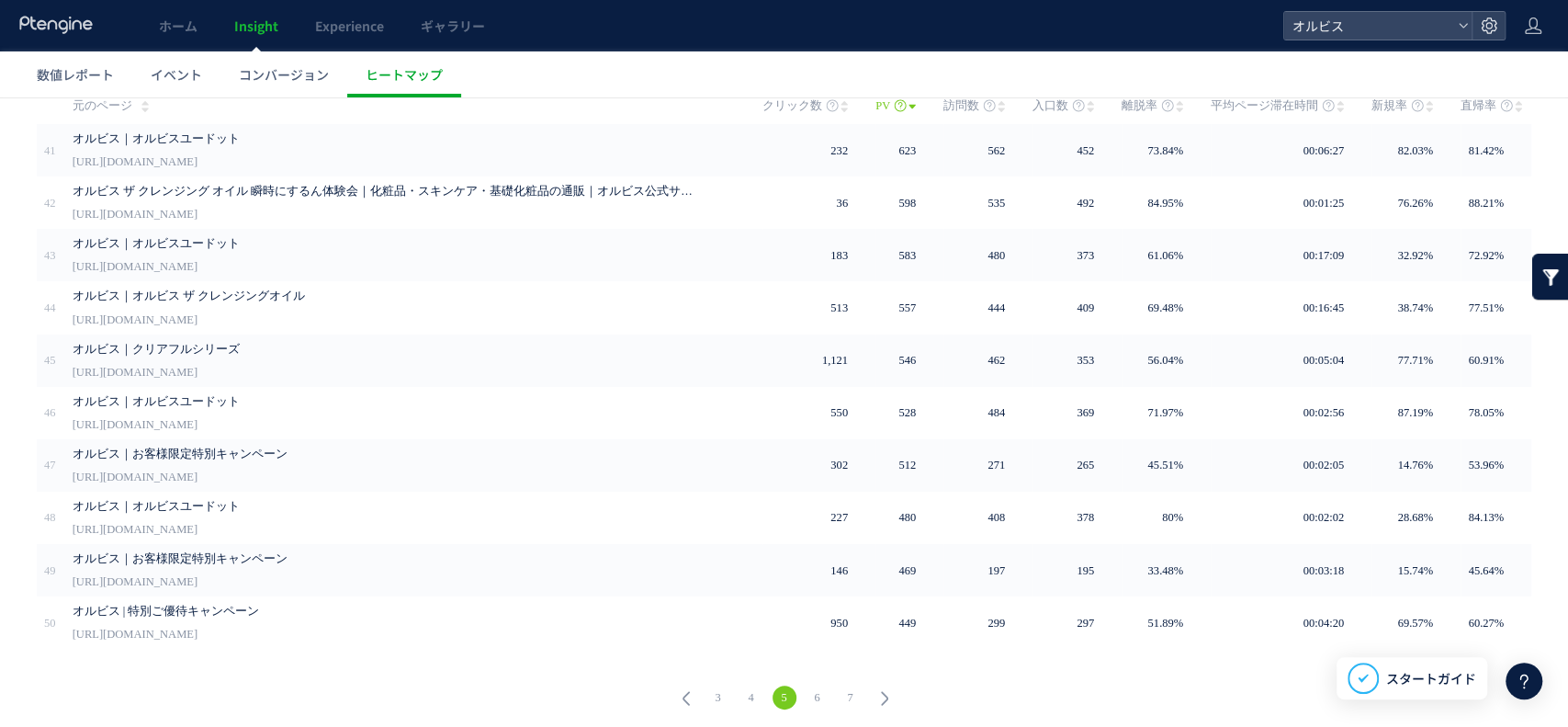
click at [681, 685] on icon at bounding box center [686, 698] width 26 height 26
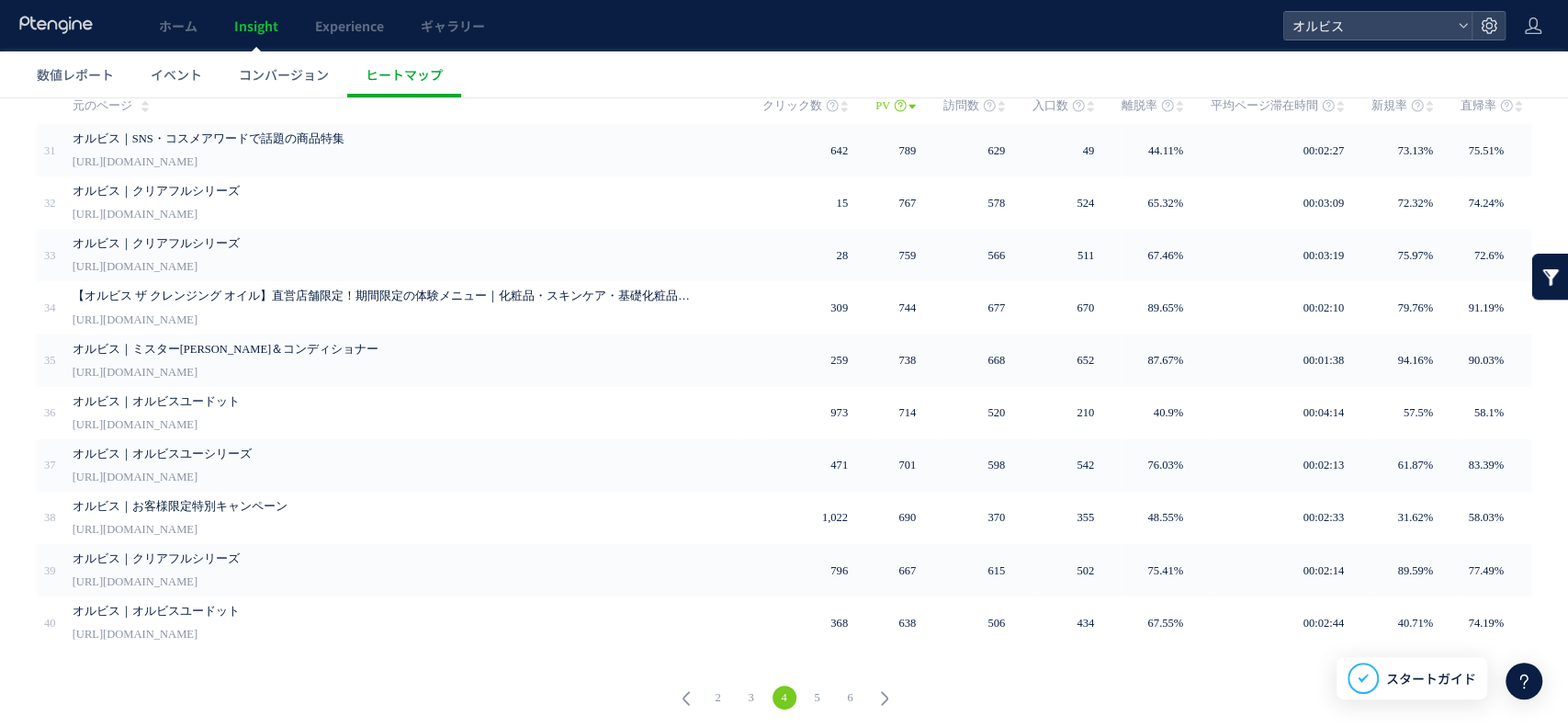
click at [715, 697] on link "2" at bounding box center [718, 697] width 24 height 24
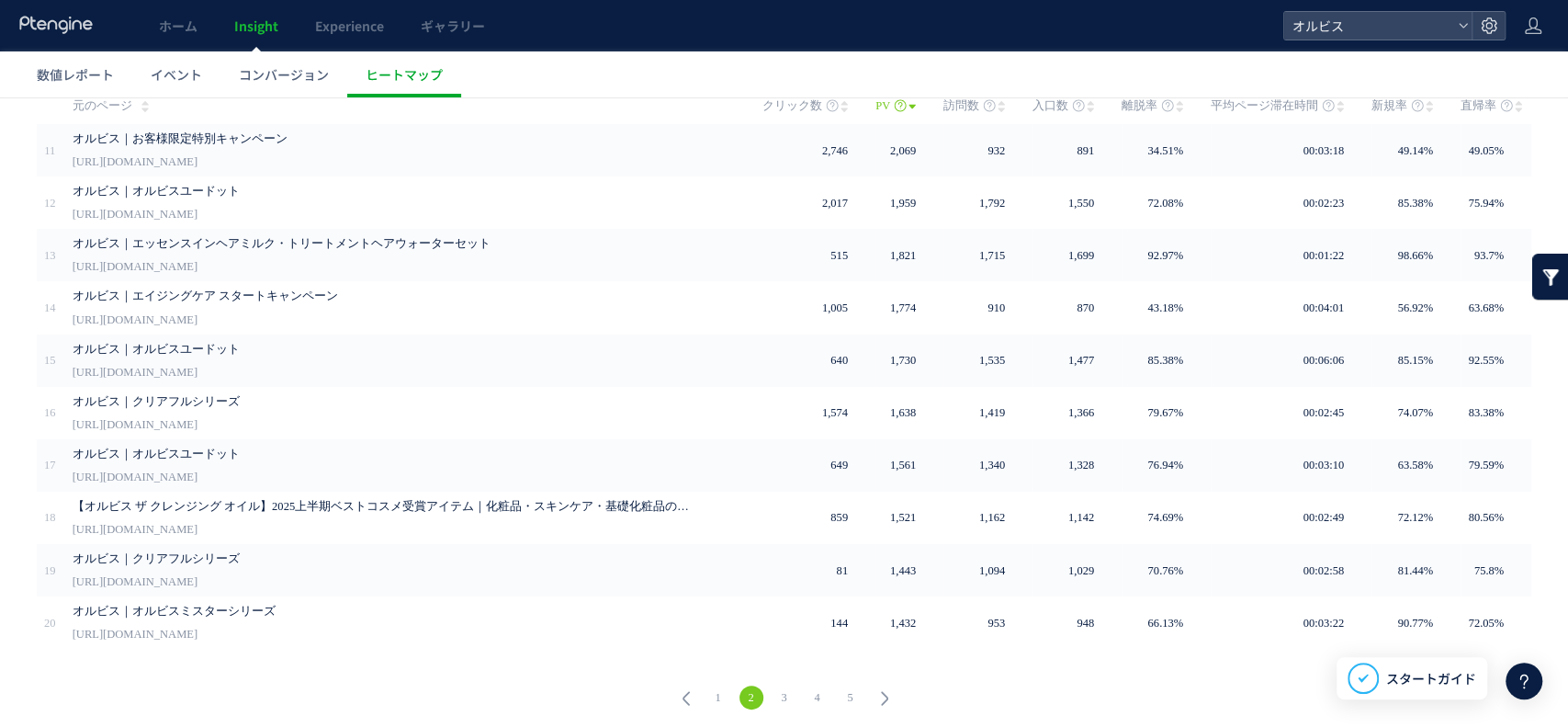
click at [715, 697] on link "1" at bounding box center [718, 697] width 24 height 24
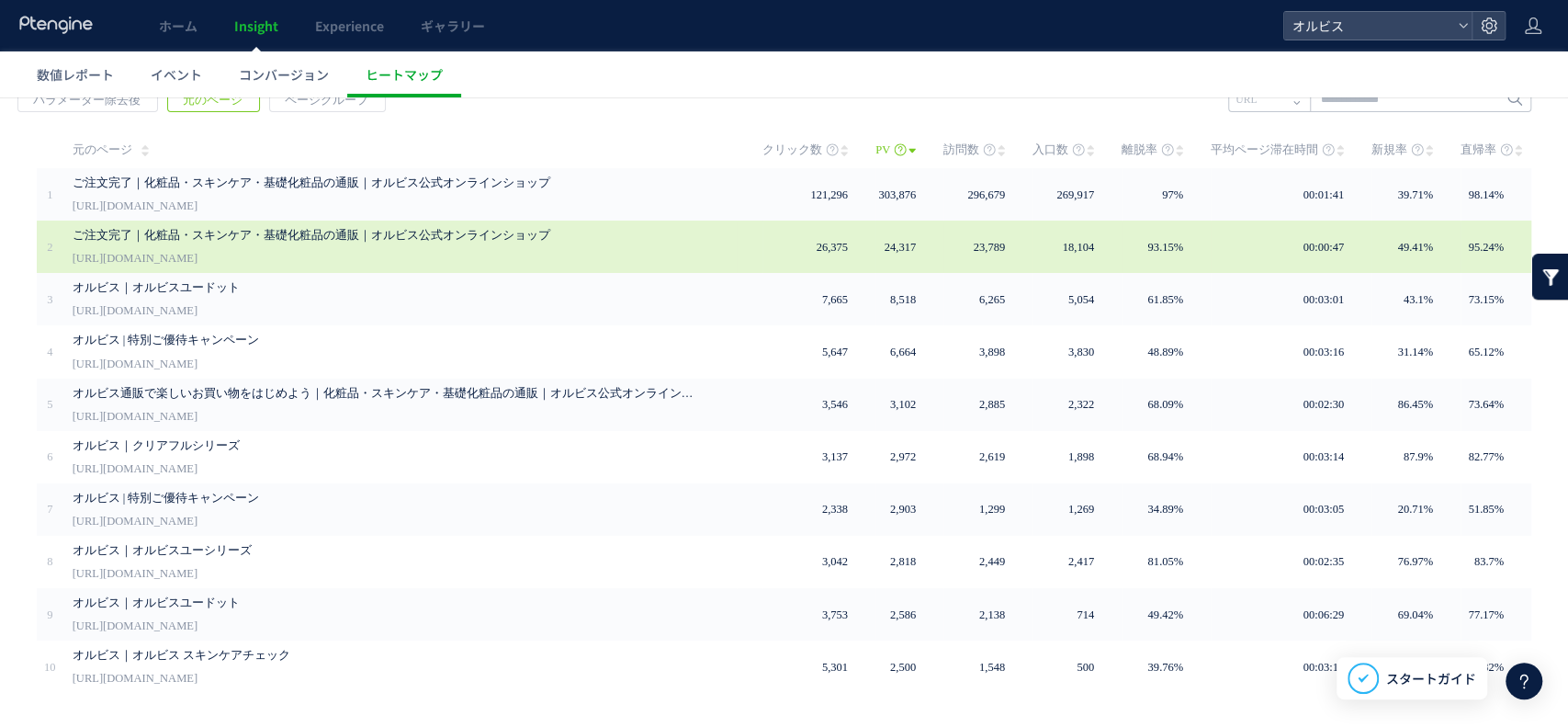
scroll to position [0, 0]
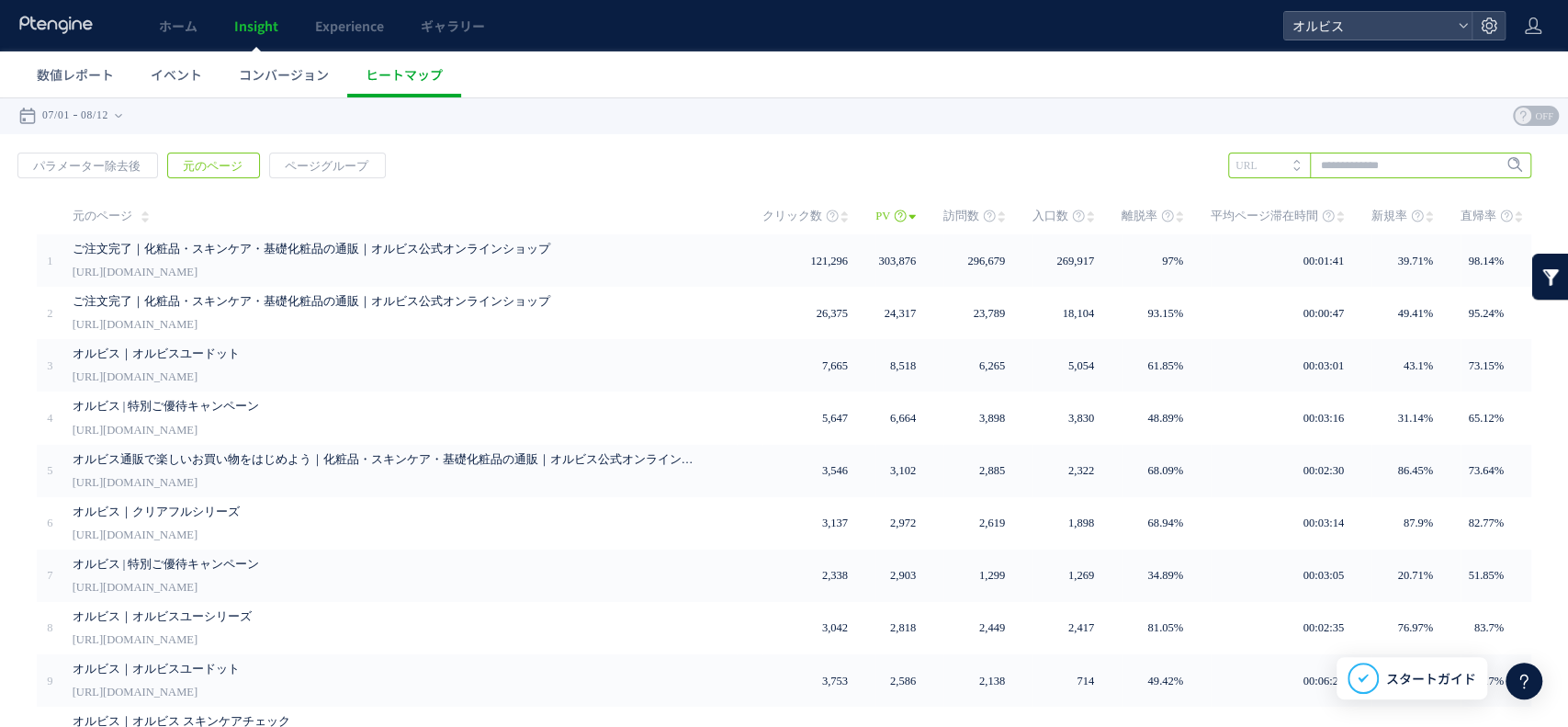
click at [1326, 174] on input "text" at bounding box center [1380, 165] width 303 height 26
click at [1368, 202] on li "[URL][DOMAIN_NAME]" at bounding box center [1379, 203] width 292 height 24
drag, startPoint x: 1426, startPoint y: 164, endPoint x: 1566, endPoint y: 164, distance: 140.0
click at [1566, 164] on html ".cls-1 { fill-rule: evenodd; } .cls-1 { fill: #ececec; } .cls-2 { fill: #929292…" at bounding box center [784, 471] width 1568 height 746
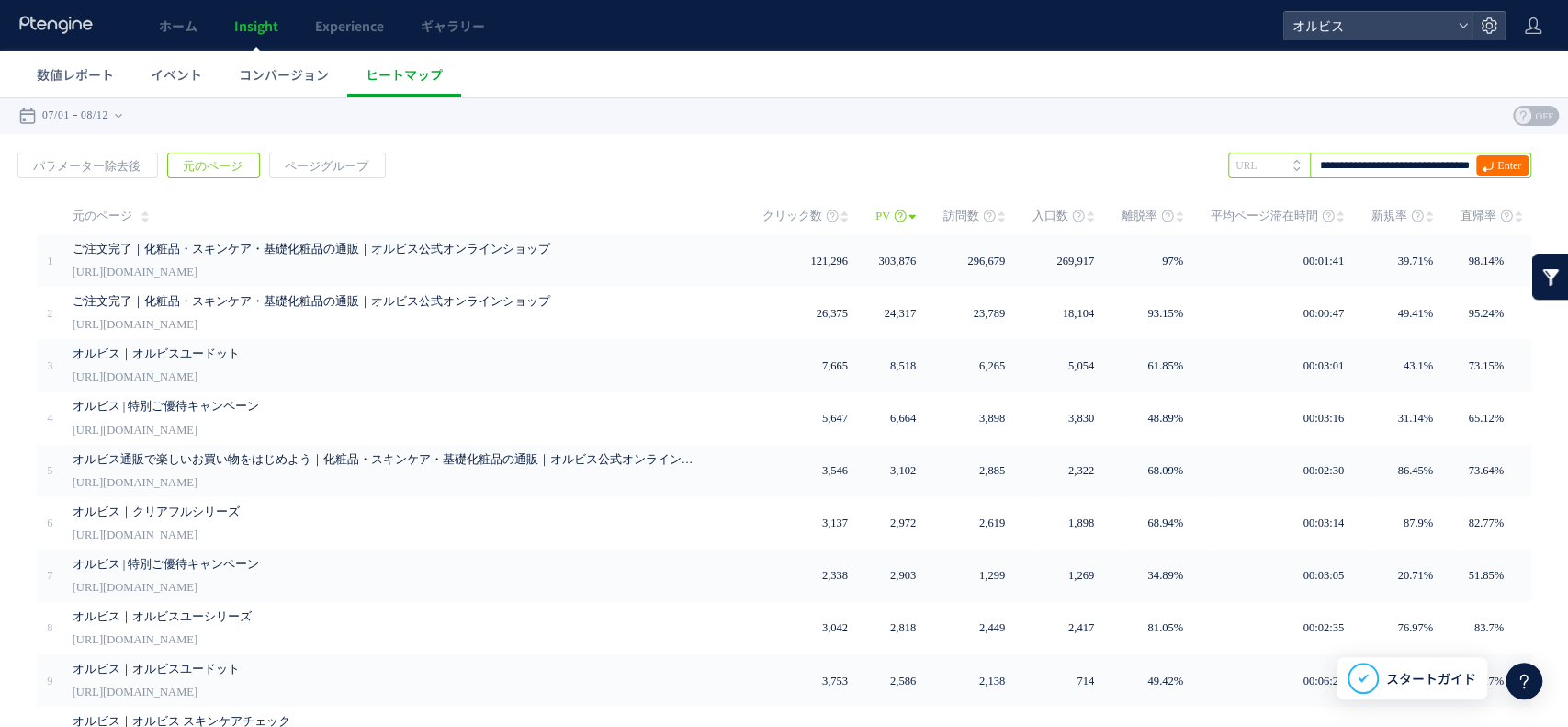
type input "**********"
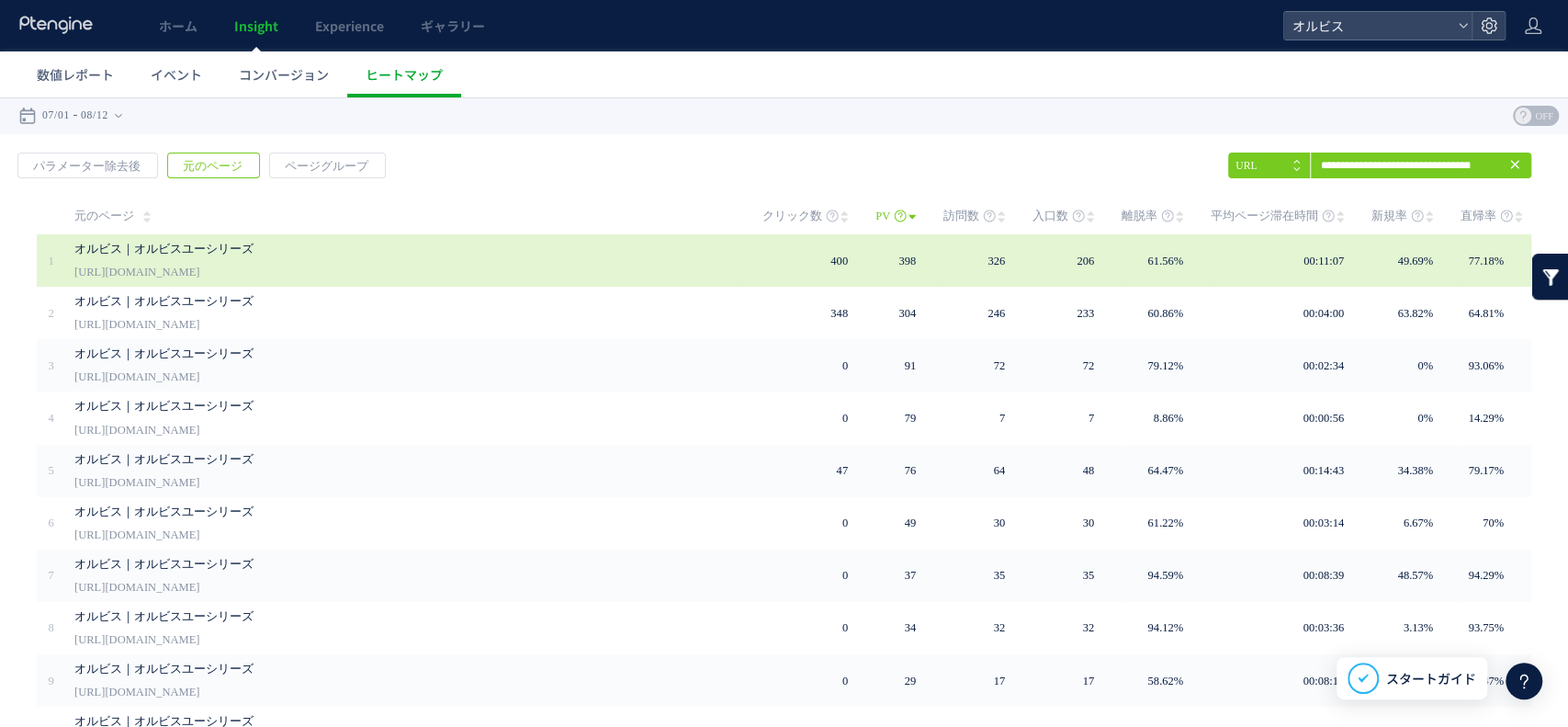
click at [426, 244] on link "オルビス｜オルビスユーシリーズ" at bounding box center [386, 248] width 625 height 22
